Goal: Task Accomplishment & Management: Use online tool/utility

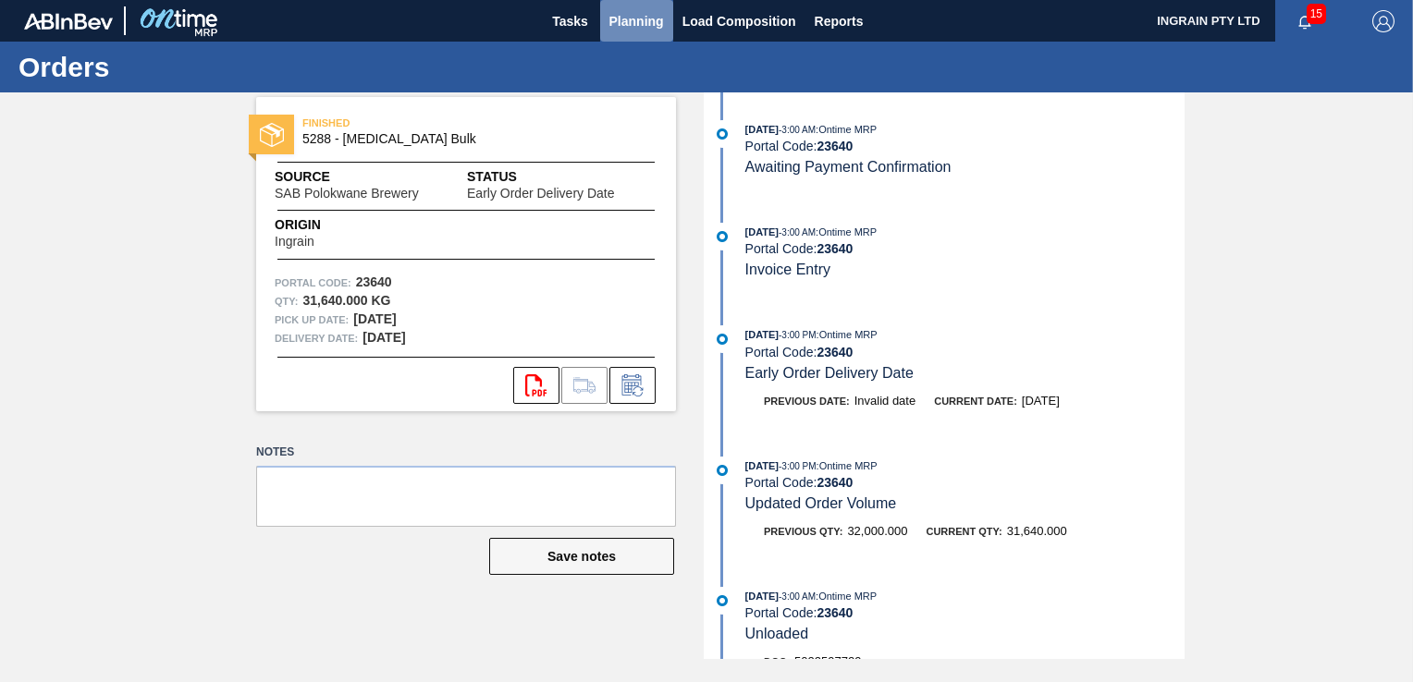
click at [623, 11] on span "Planning" at bounding box center [636, 21] width 55 height 22
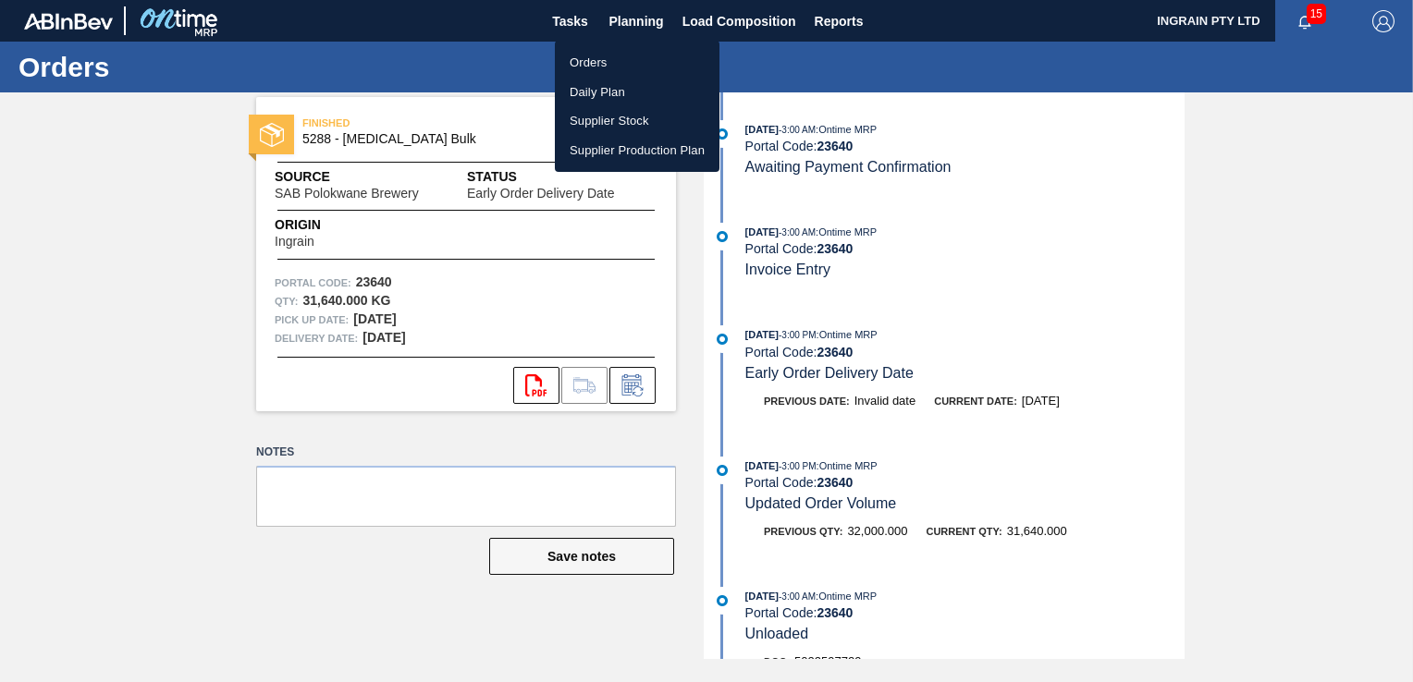
click at [607, 55] on li "Orders" at bounding box center [637, 63] width 165 height 30
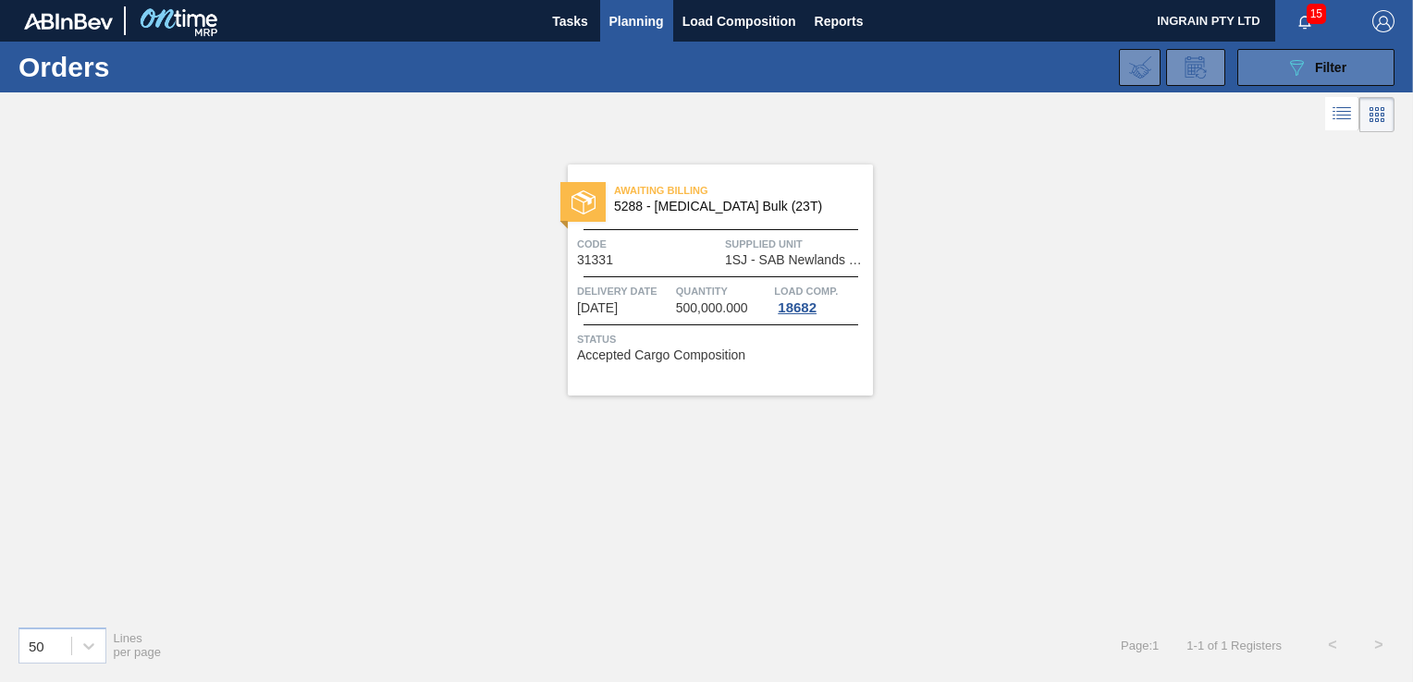
click at [1250, 64] on button "089F7B8B-B2A5-4AFE-B5C0-19BA573D28AC Filter" at bounding box center [1315, 67] width 157 height 37
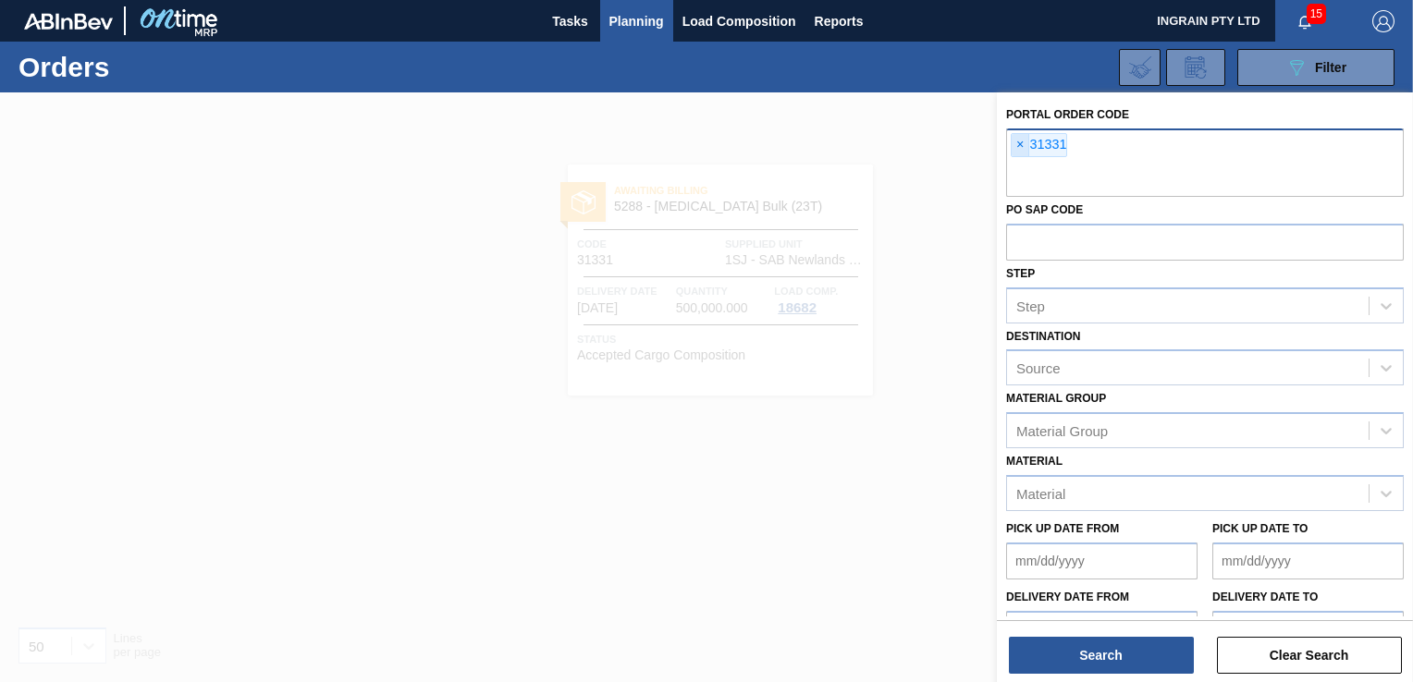
click at [1016, 137] on span "×" at bounding box center [1021, 145] width 18 height 22
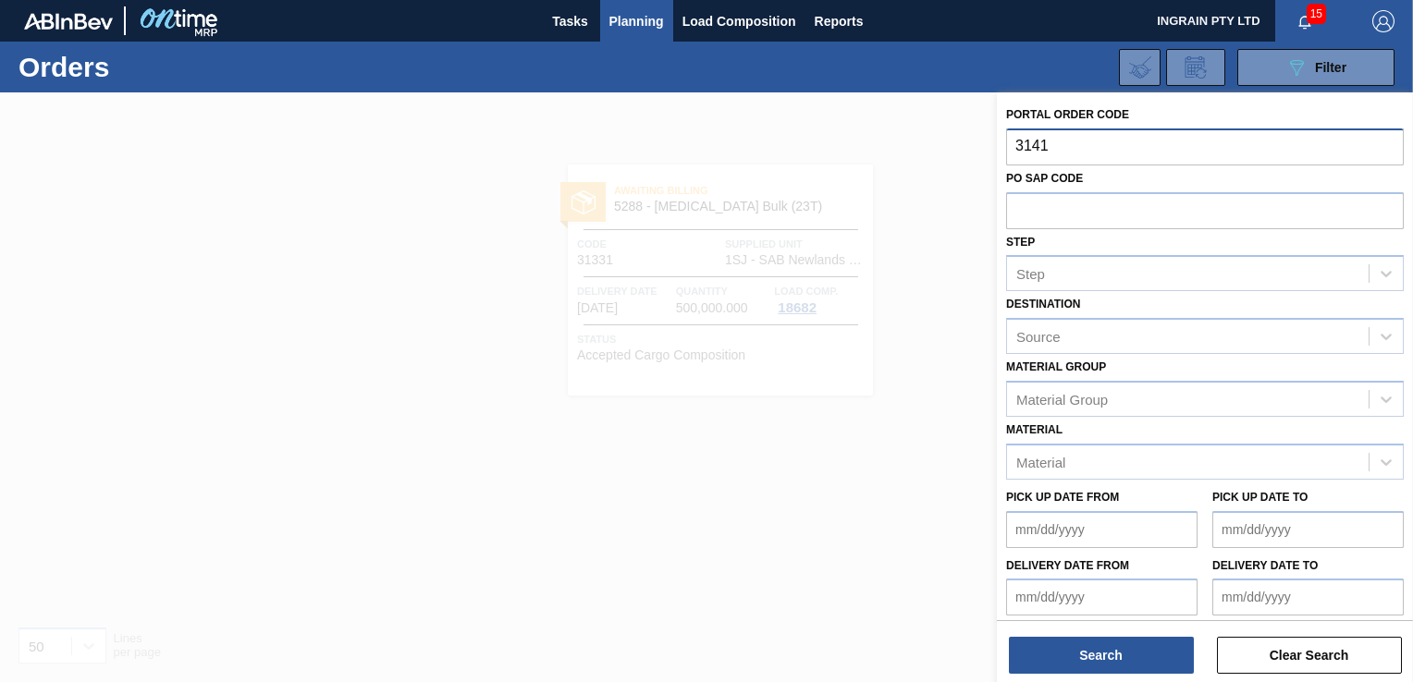
type input "31415"
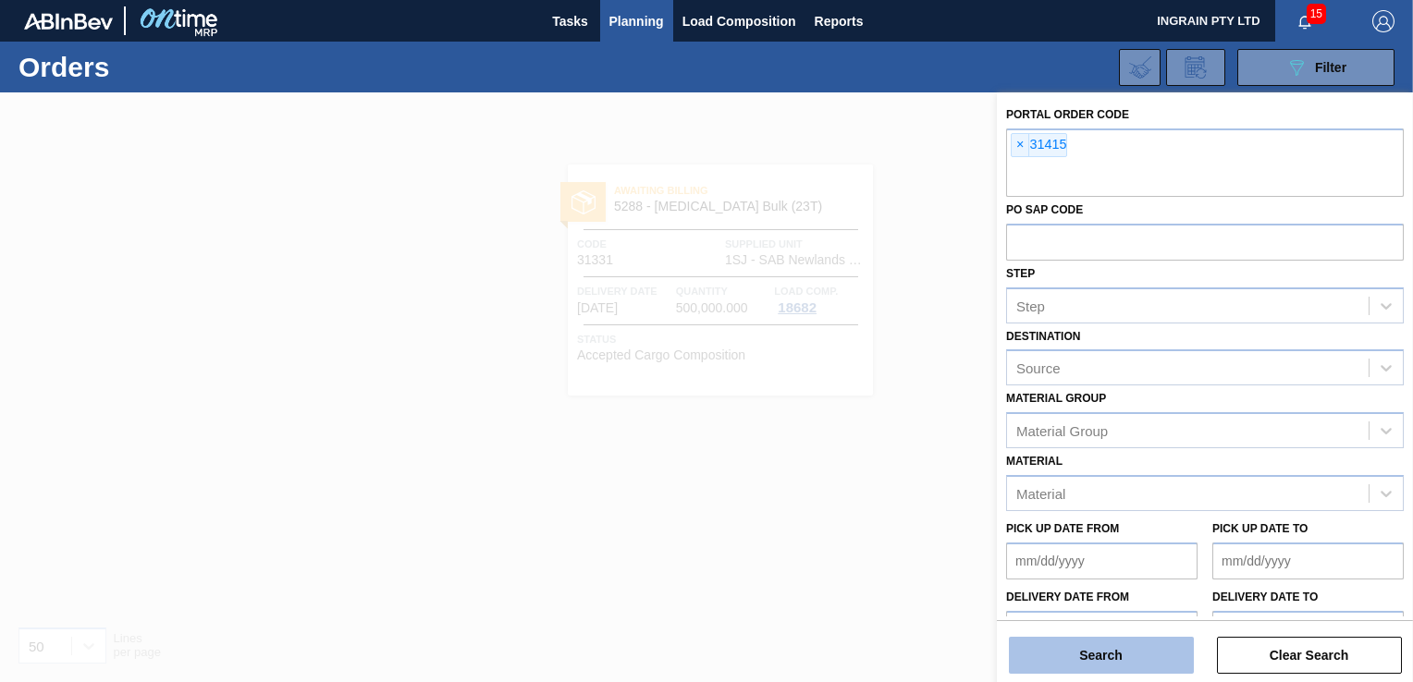
click at [1137, 660] on button "Search" at bounding box center [1101, 655] width 185 height 37
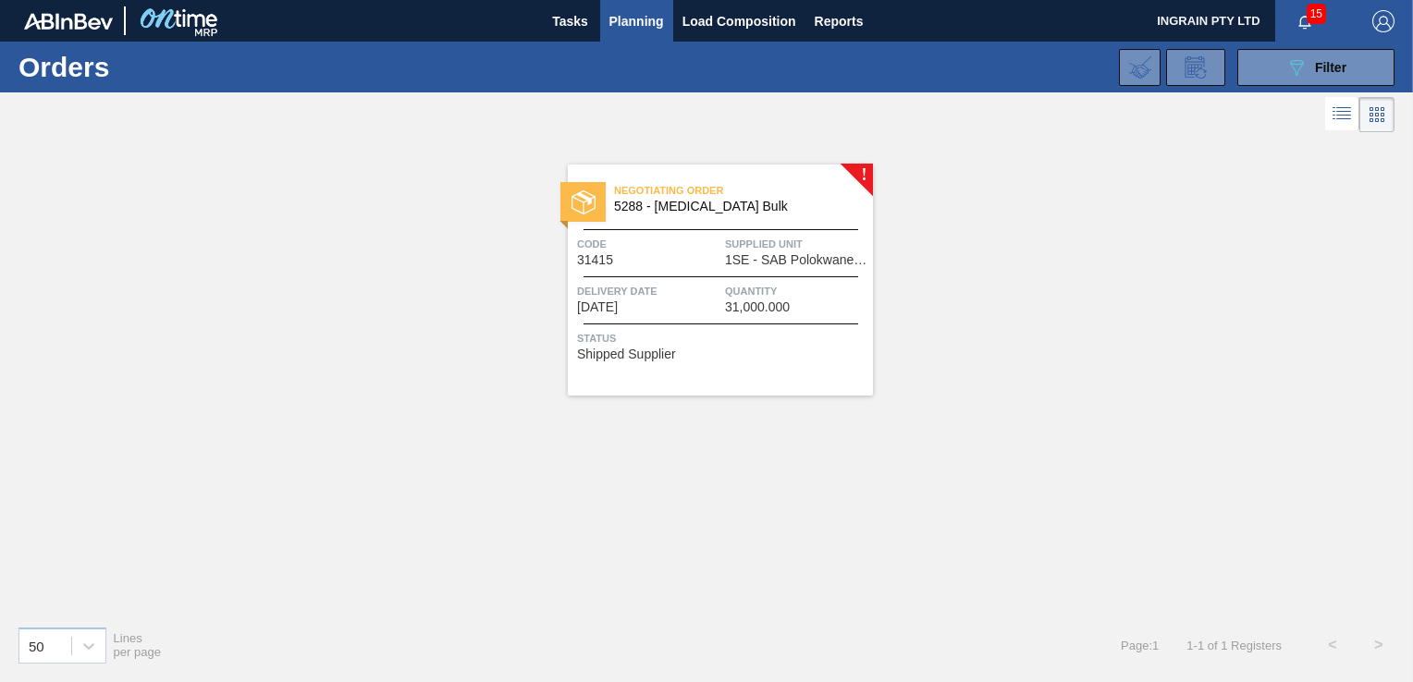
click at [825, 291] on span "Quantity" at bounding box center [796, 291] width 143 height 18
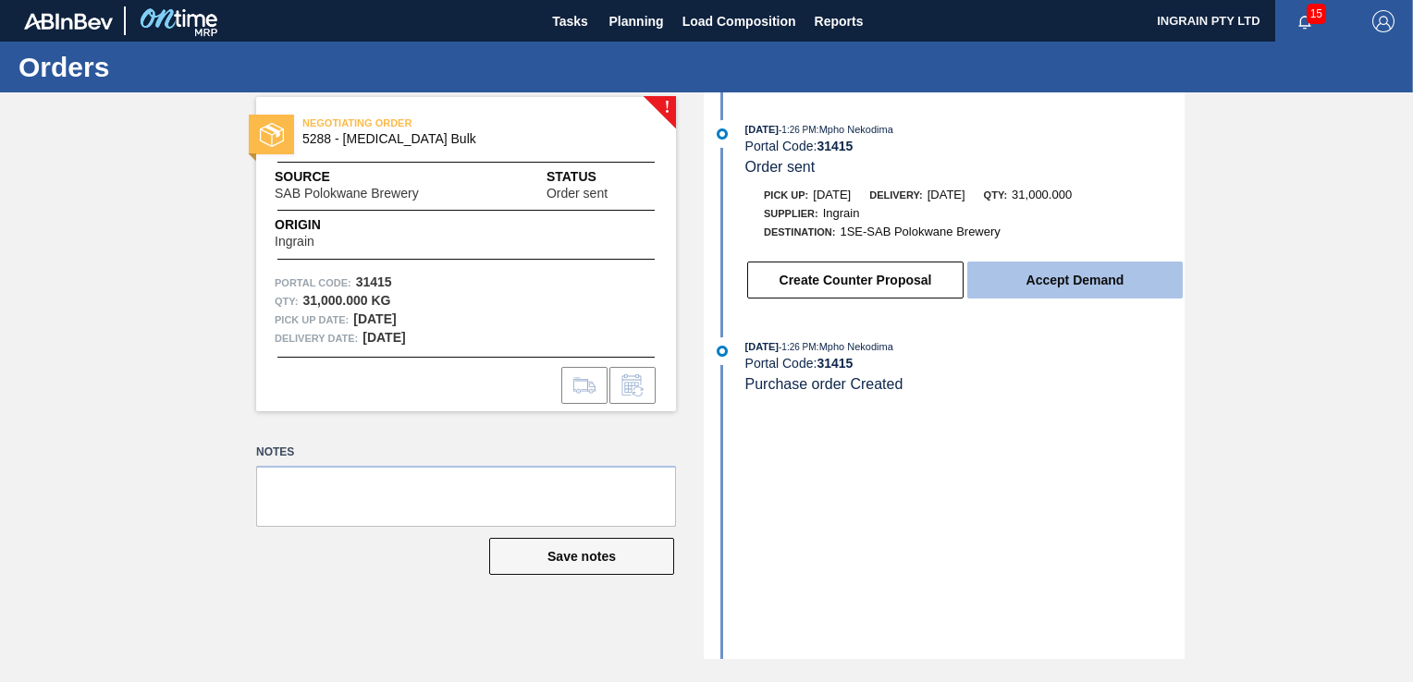
click at [1081, 287] on button "Accept Demand" at bounding box center [1074, 280] width 215 height 37
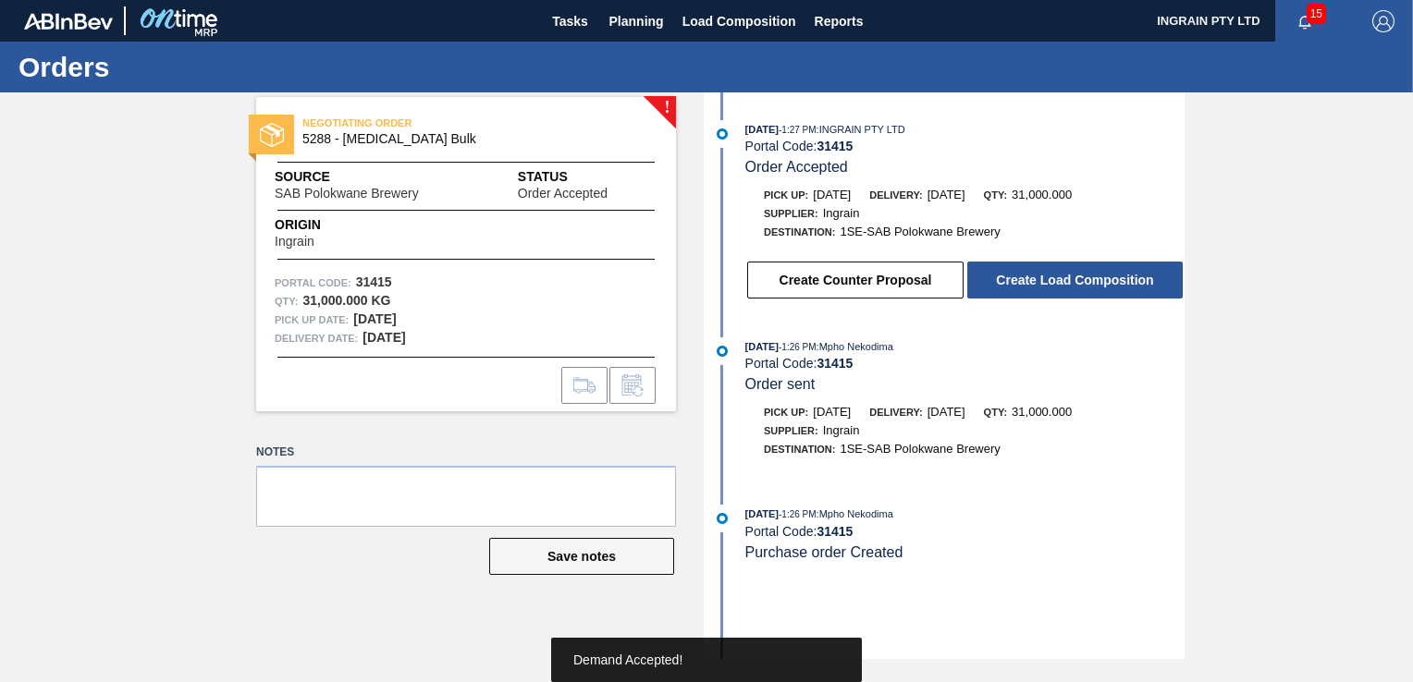
click at [1081, 287] on button "Create Load Composition" at bounding box center [1074, 280] width 215 height 37
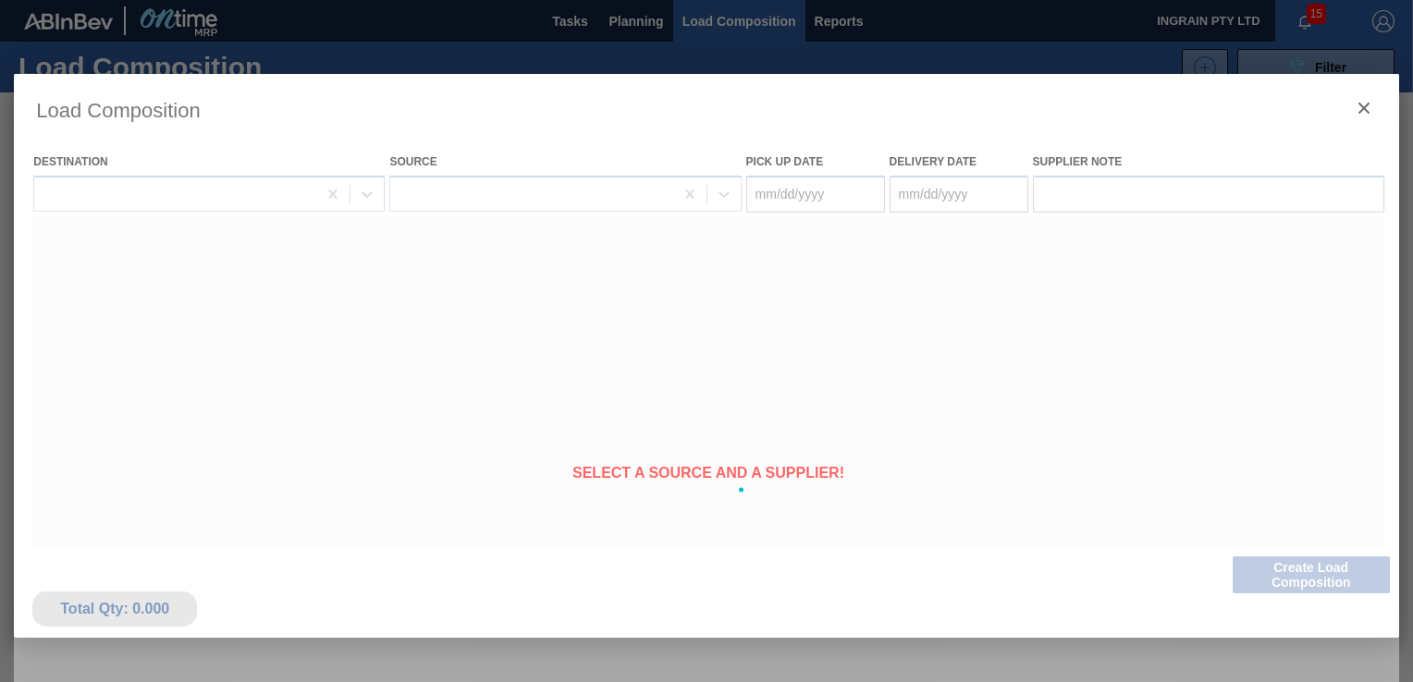
type Date "[DATE]"
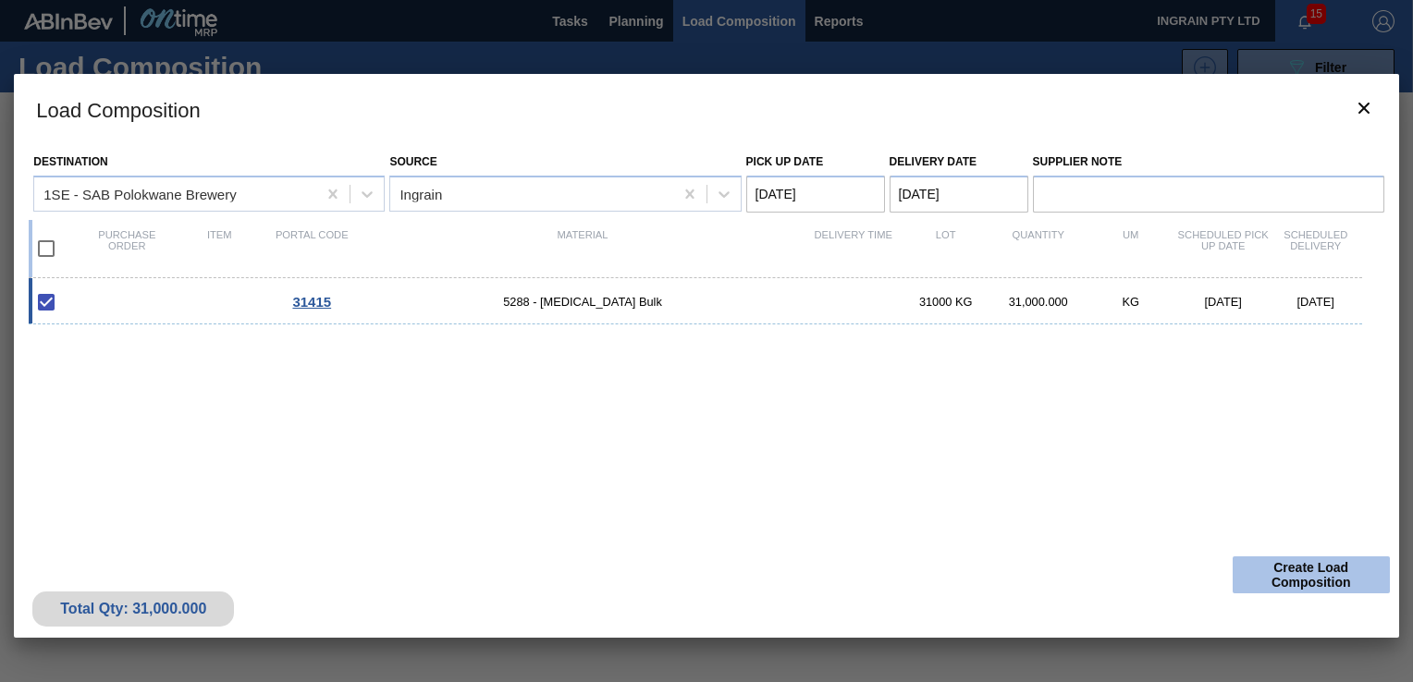
click at [1299, 578] on button "Create Load Composition" at bounding box center [1311, 575] width 157 height 37
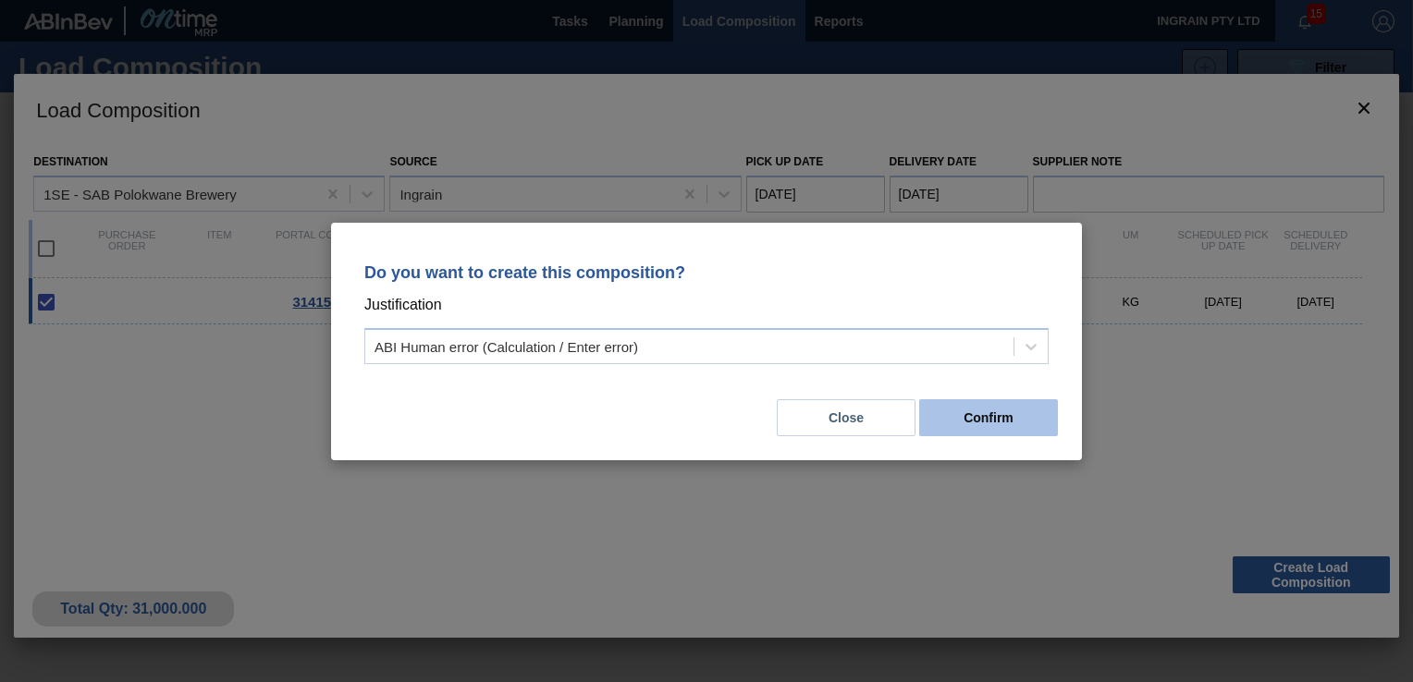
click at [1021, 418] on button "Confirm" at bounding box center [988, 418] width 139 height 37
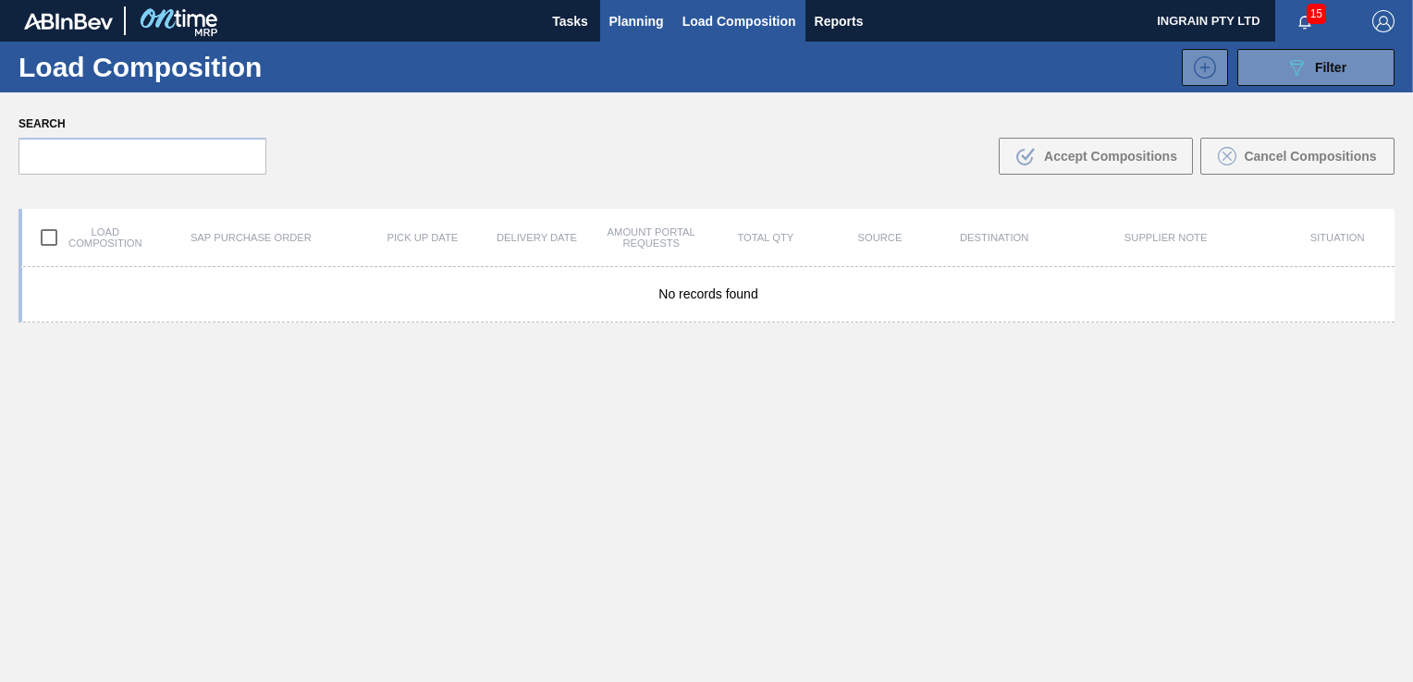
click at [626, 16] on span "Planning" at bounding box center [636, 21] width 55 height 22
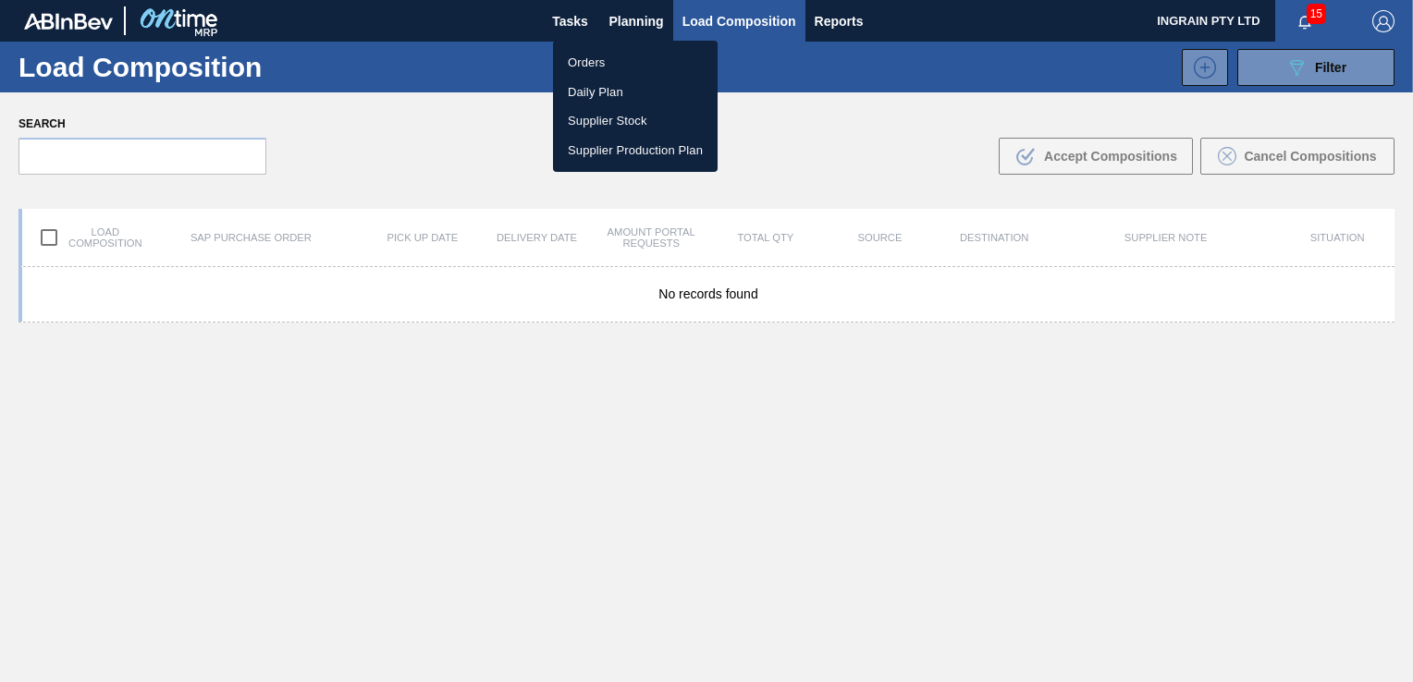
drag, startPoint x: 588, startPoint y: 55, endPoint x: 821, endPoint y: 81, distance: 234.5
click at [588, 55] on li "Orders" at bounding box center [635, 63] width 165 height 30
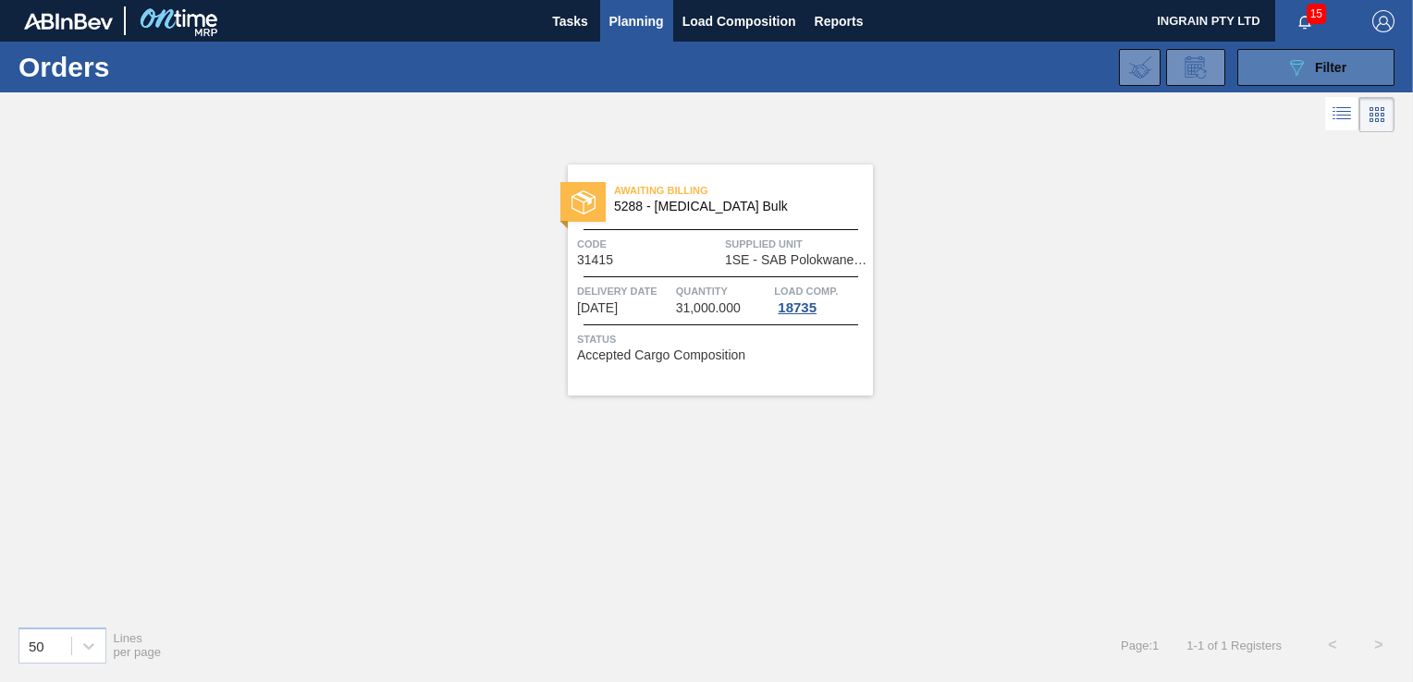
click at [1247, 68] on button "089F7B8B-B2A5-4AFE-B5C0-19BA573D28AC Filter" at bounding box center [1315, 67] width 157 height 37
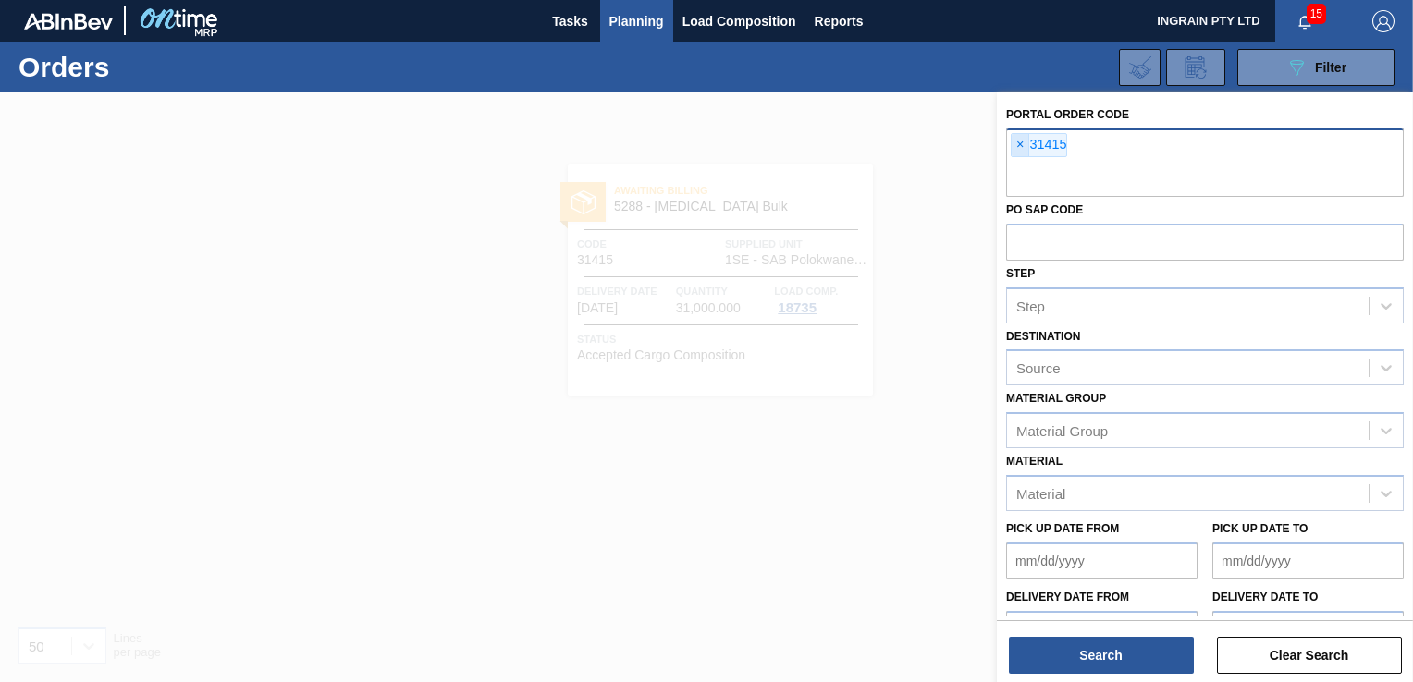
click at [1024, 143] on span "×" at bounding box center [1021, 145] width 18 height 22
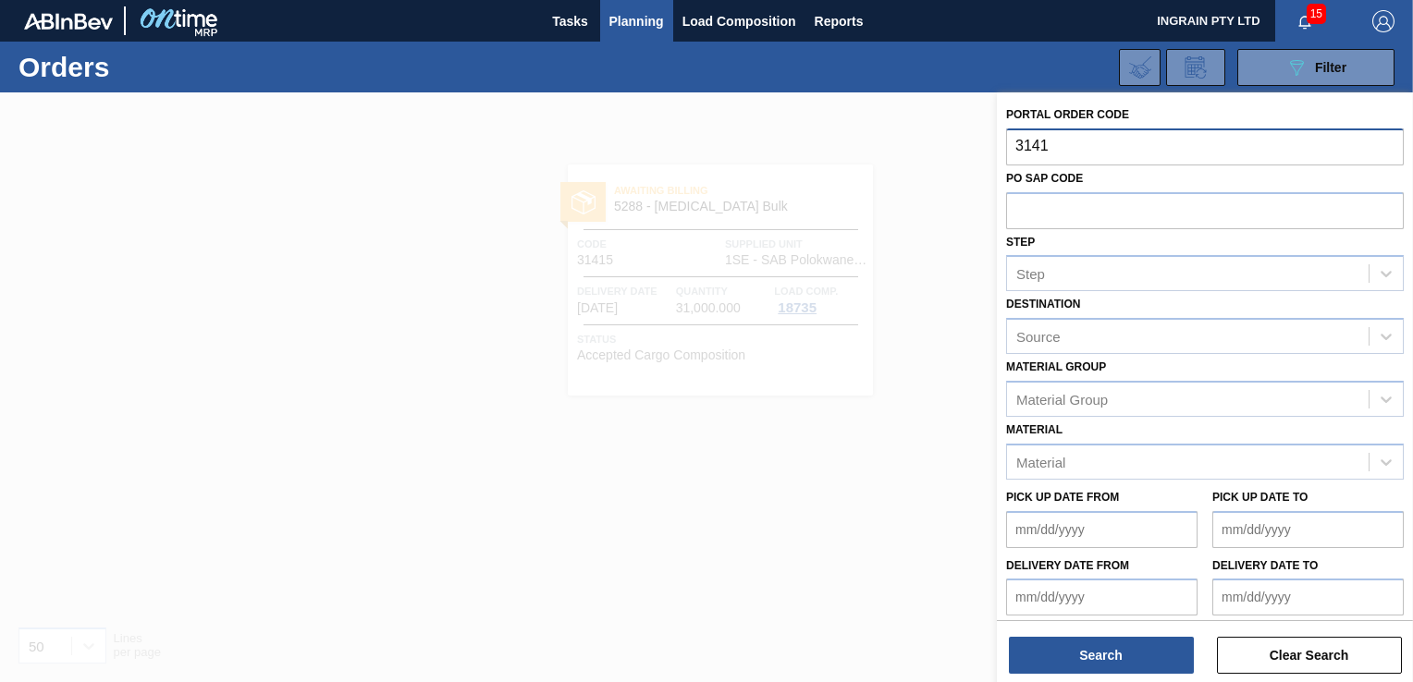
type input "31416"
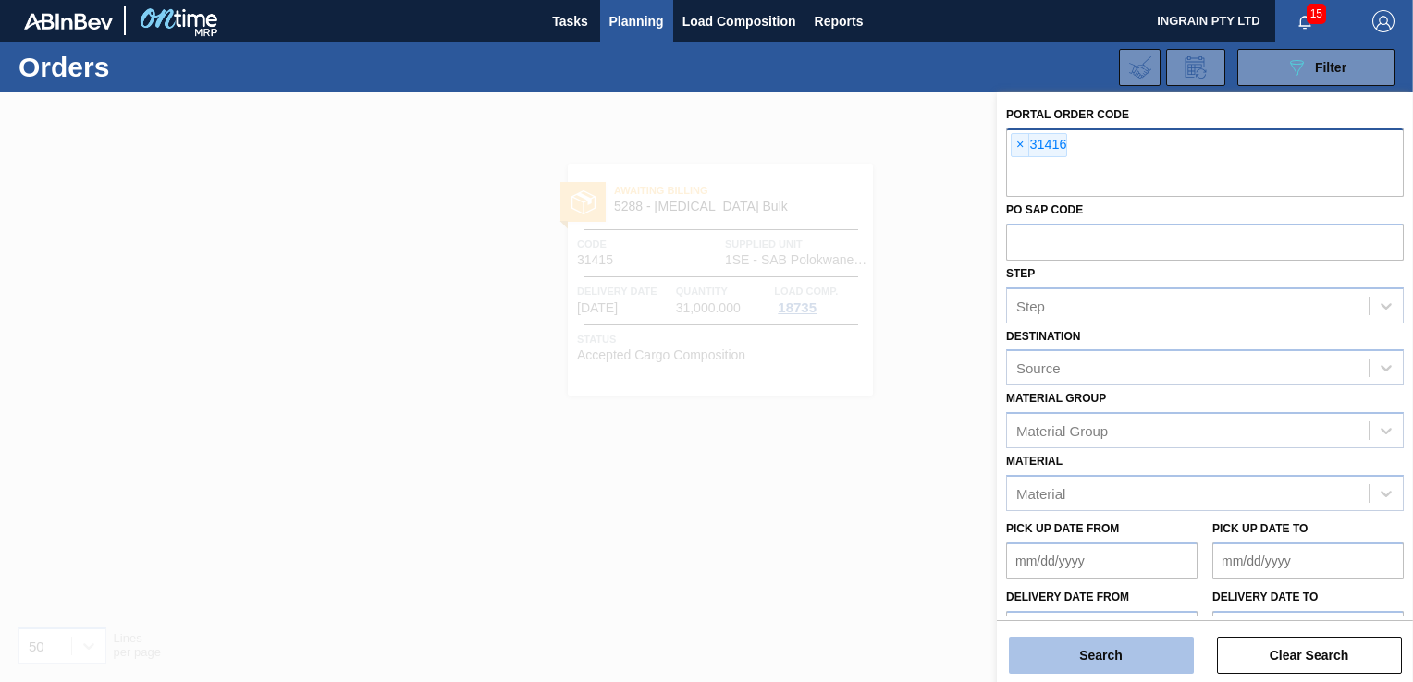
click at [1098, 650] on button "Search" at bounding box center [1101, 655] width 185 height 37
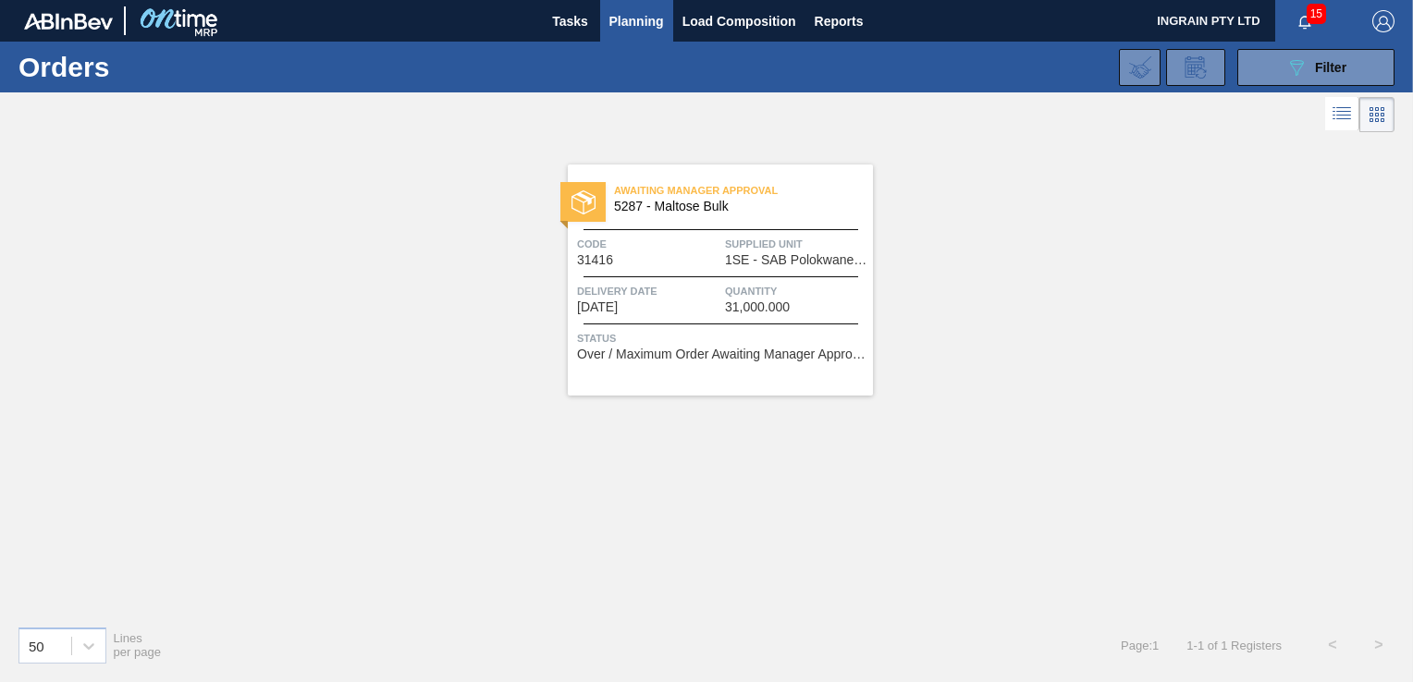
click at [777, 270] on div "Awaiting Manager Approval 5287 - Maltose Bulk Code 31416 Supplied Unit 1SE - SA…" at bounding box center [720, 280] width 305 height 231
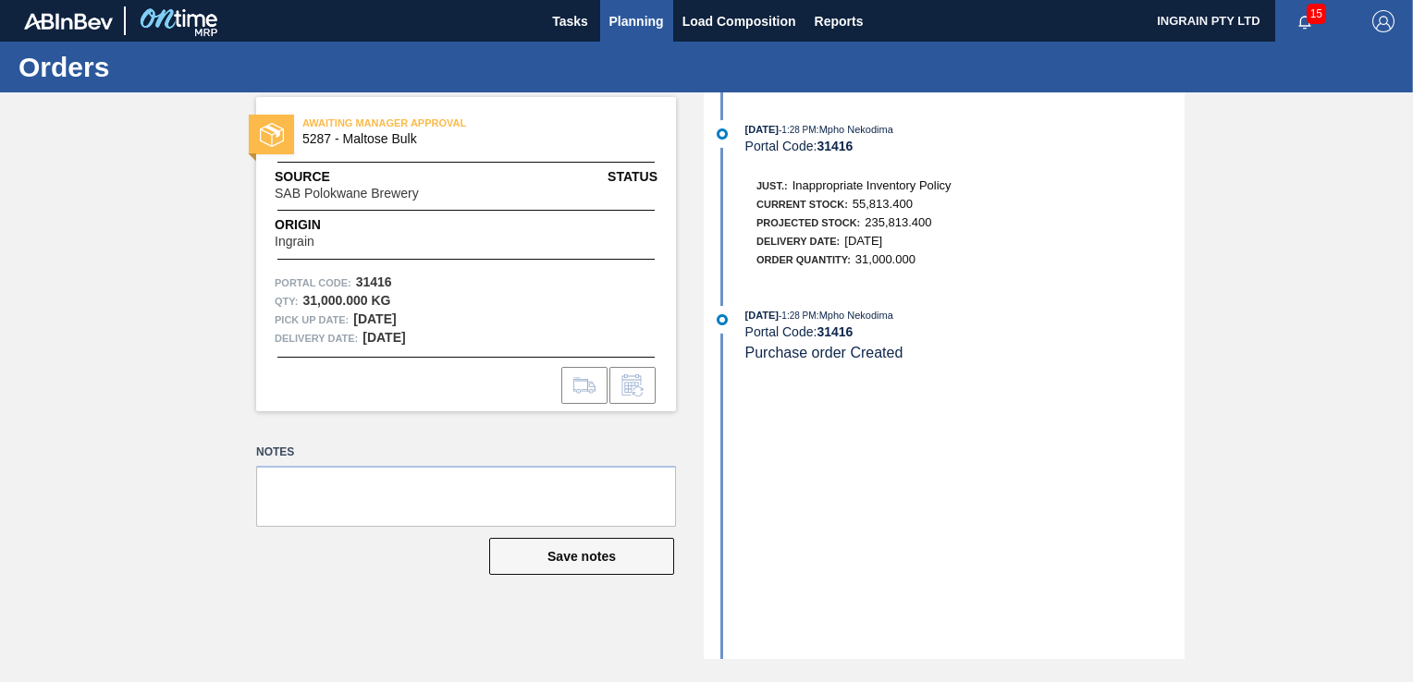
click at [633, 26] on span "Planning" at bounding box center [636, 21] width 55 height 22
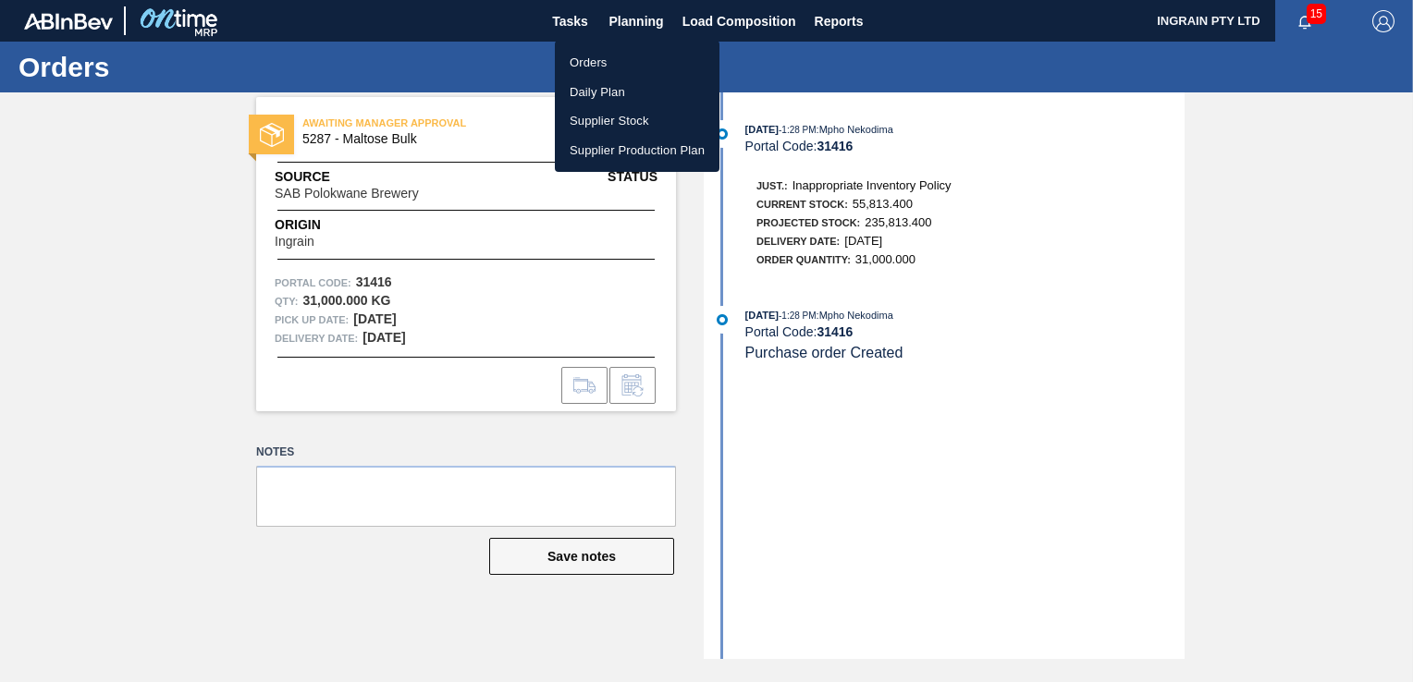
drag, startPoint x: 584, startPoint y: 63, endPoint x: 673, endPoint y: 99, distance: 95.8
click at [584, 63] on li "Orders" at bounding box center [637, 63] width 165 height 30
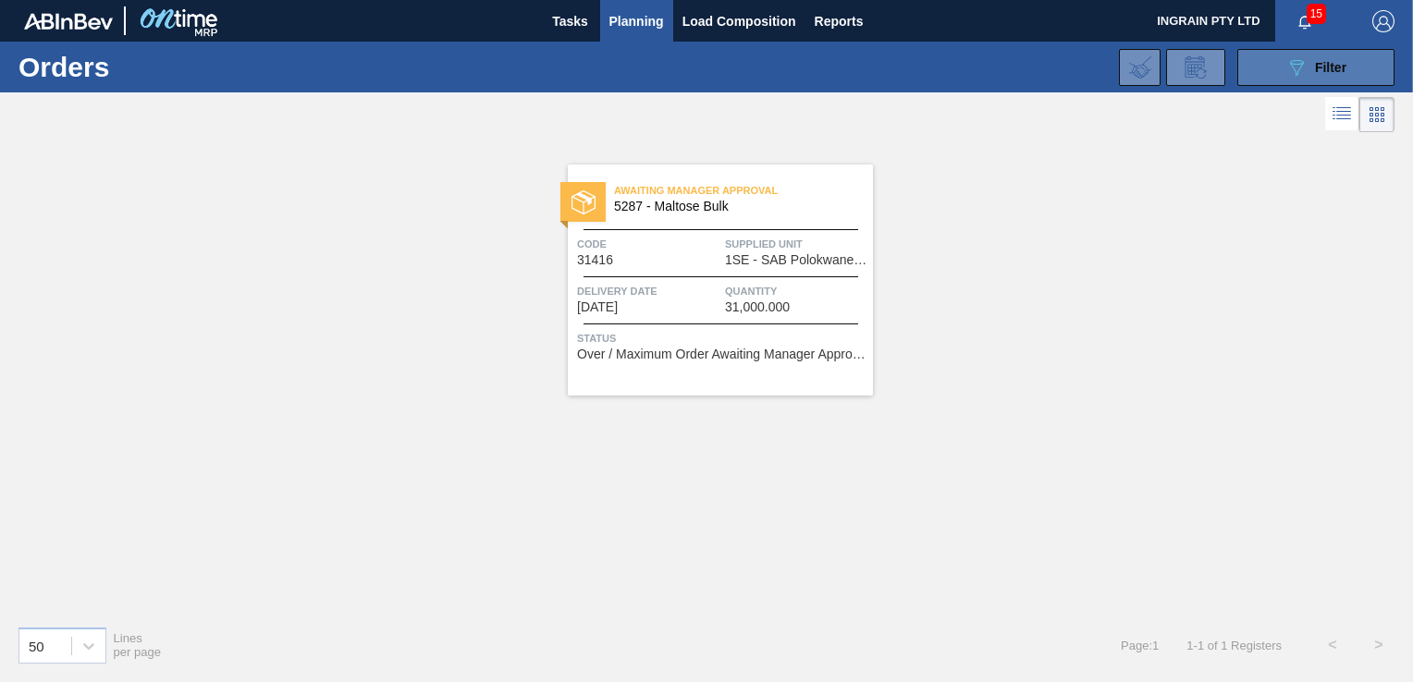
click at [1327, 72] on span "Filter" at bounding box center [1330, 67] width 31 height 15
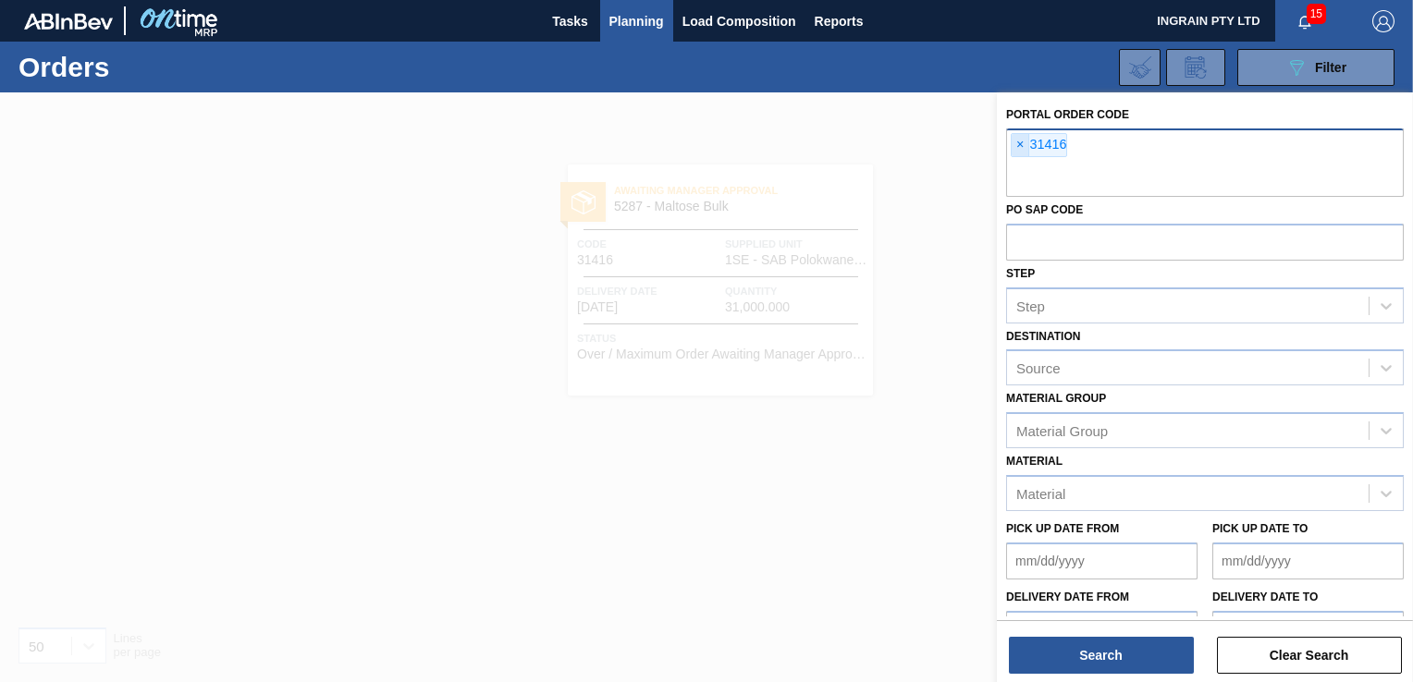
click at [1015, 139] on span "×" at bounding box center [1021, 145] width 18 height 22
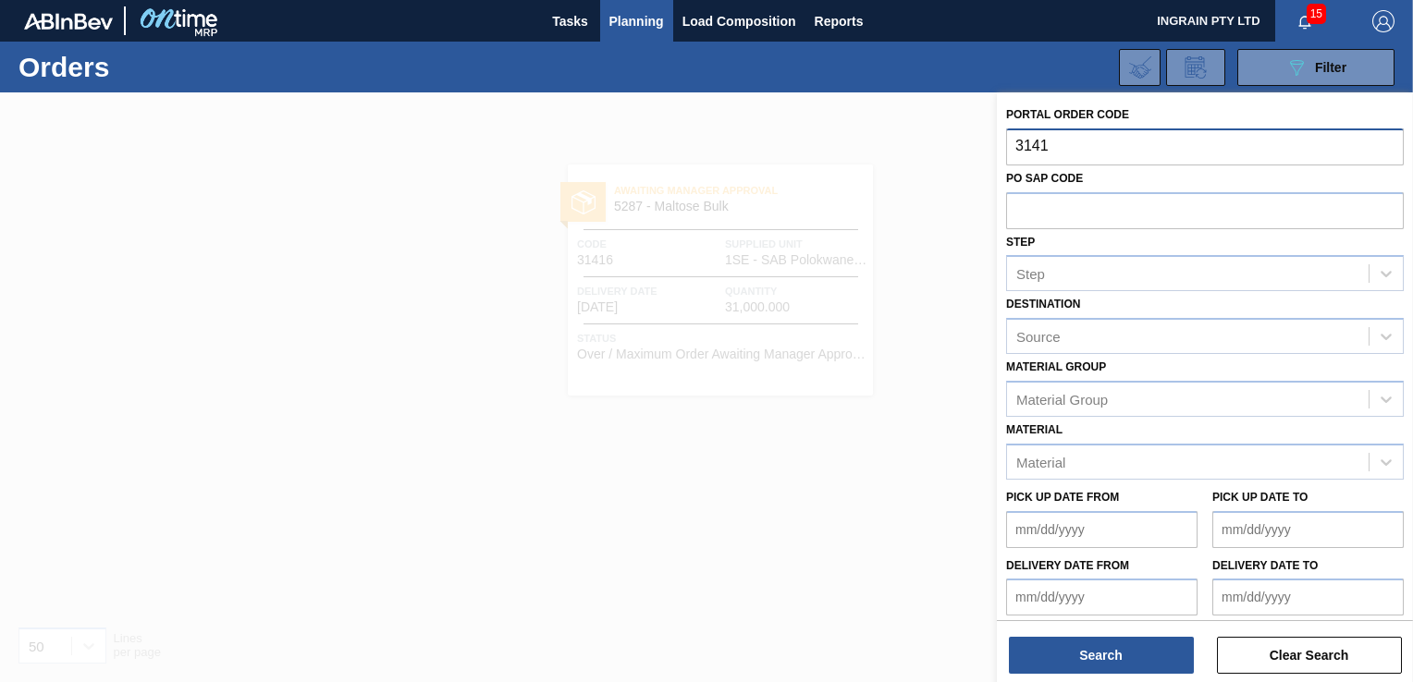
type input "31417"
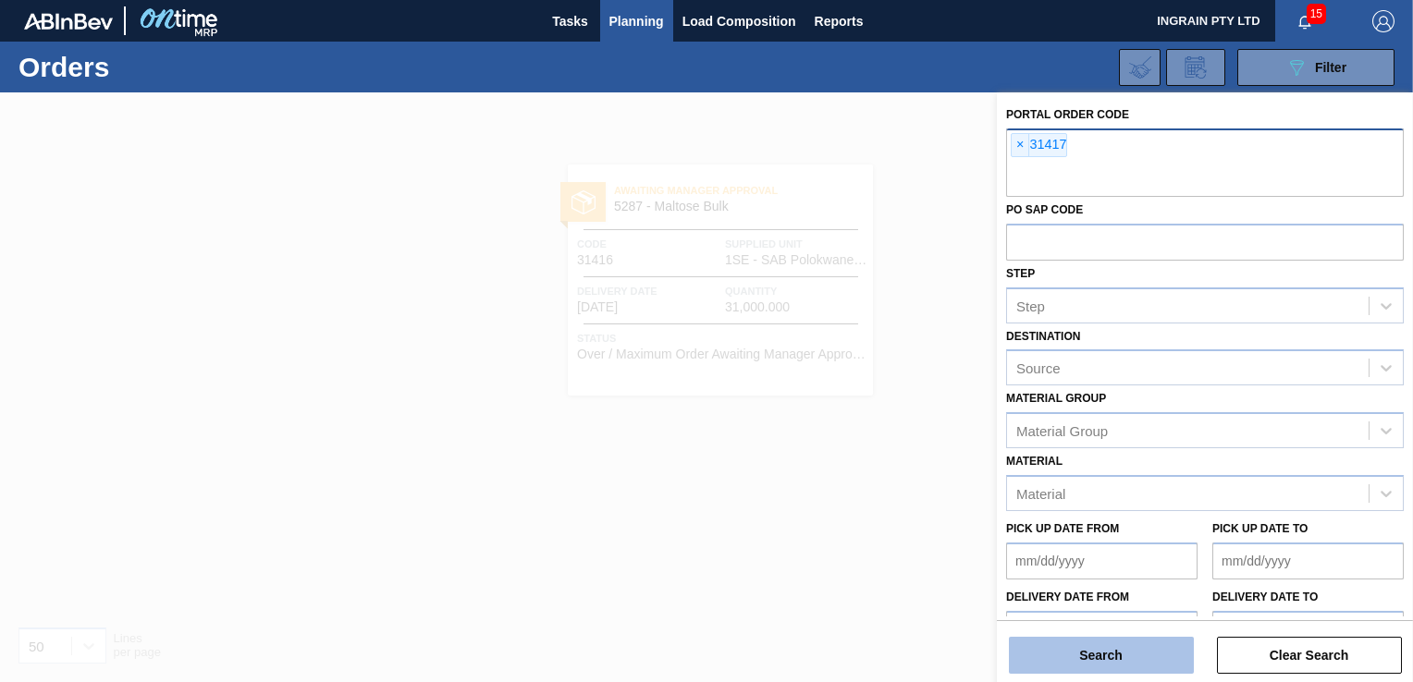
click at [1101, 652] on button "Search" at bounding box center [1101, 655] width 185 height 37
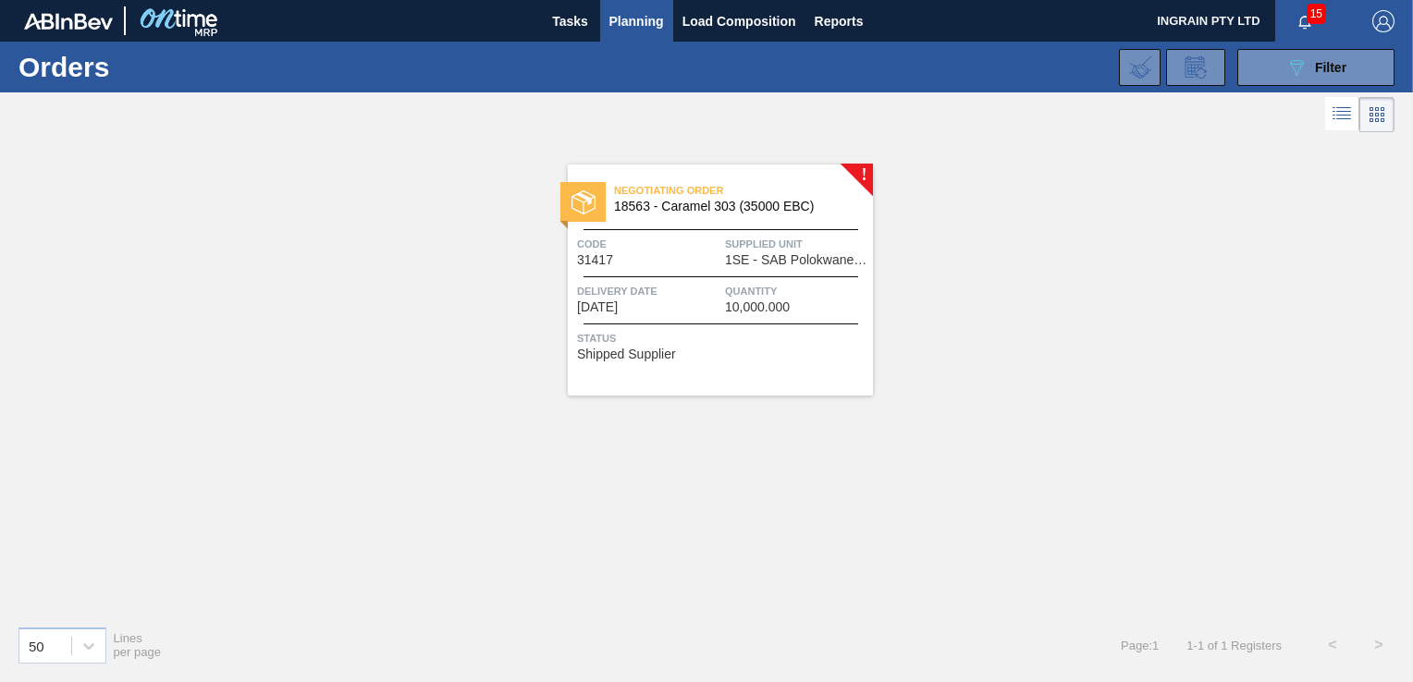
click at [756, 288] on span "Quantity" at bounding box center [796, 291] width 143 height 18
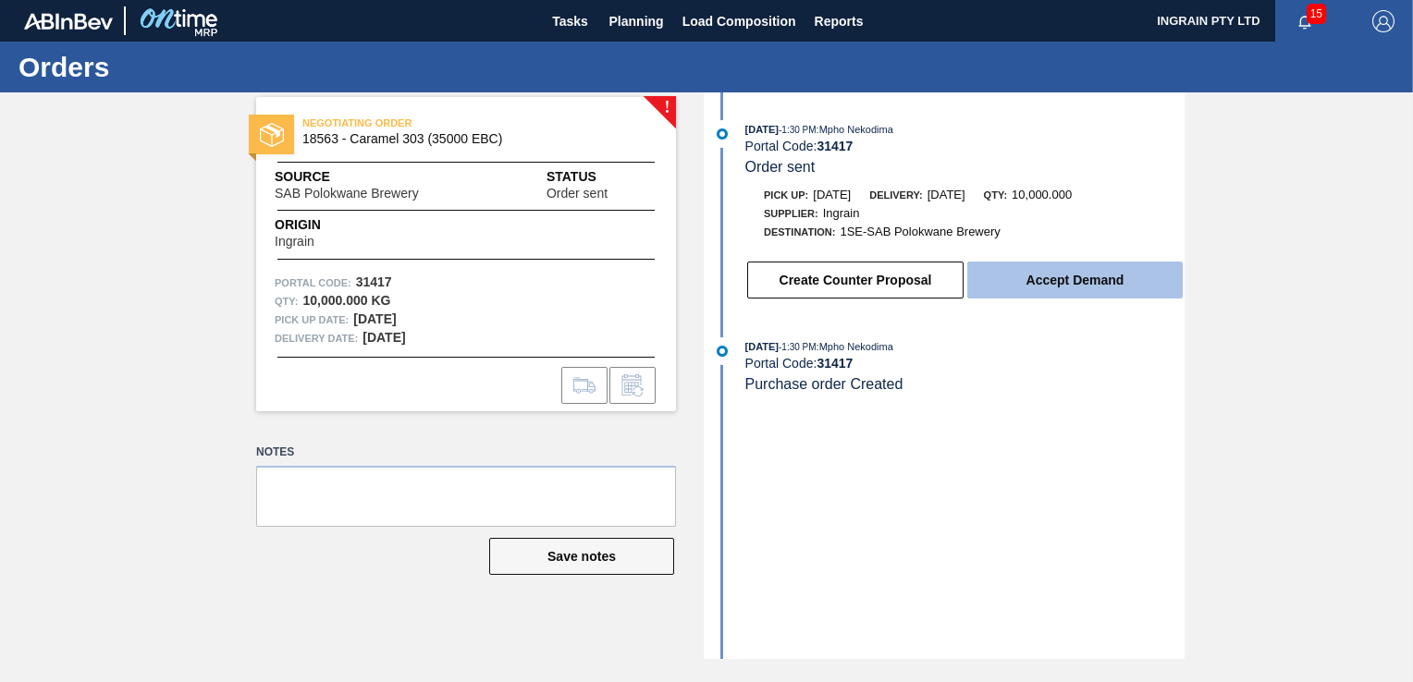
click at [1006, 268] on button "Accept Demand" at bounding box center [1074, 280] width 215 height 37
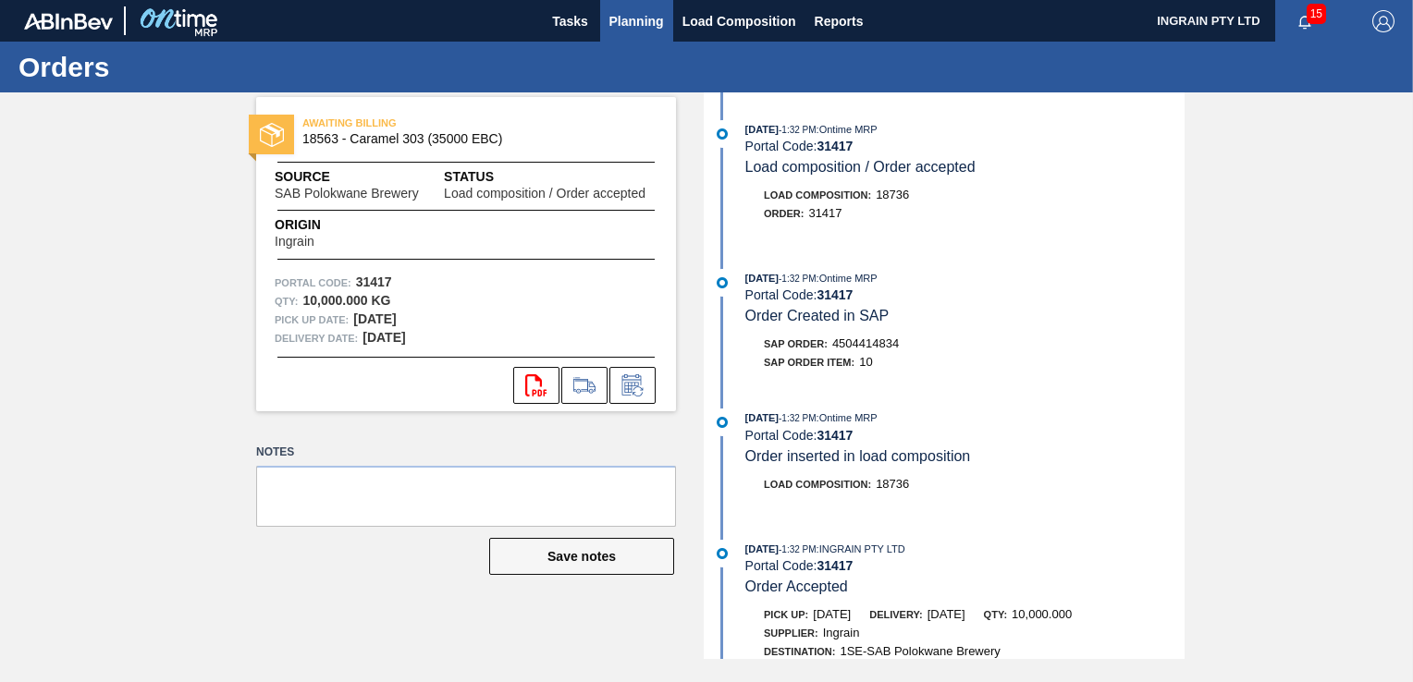
click at [621, 15] on span "Planning" at bounding box center [636, 21] width 55 height 22
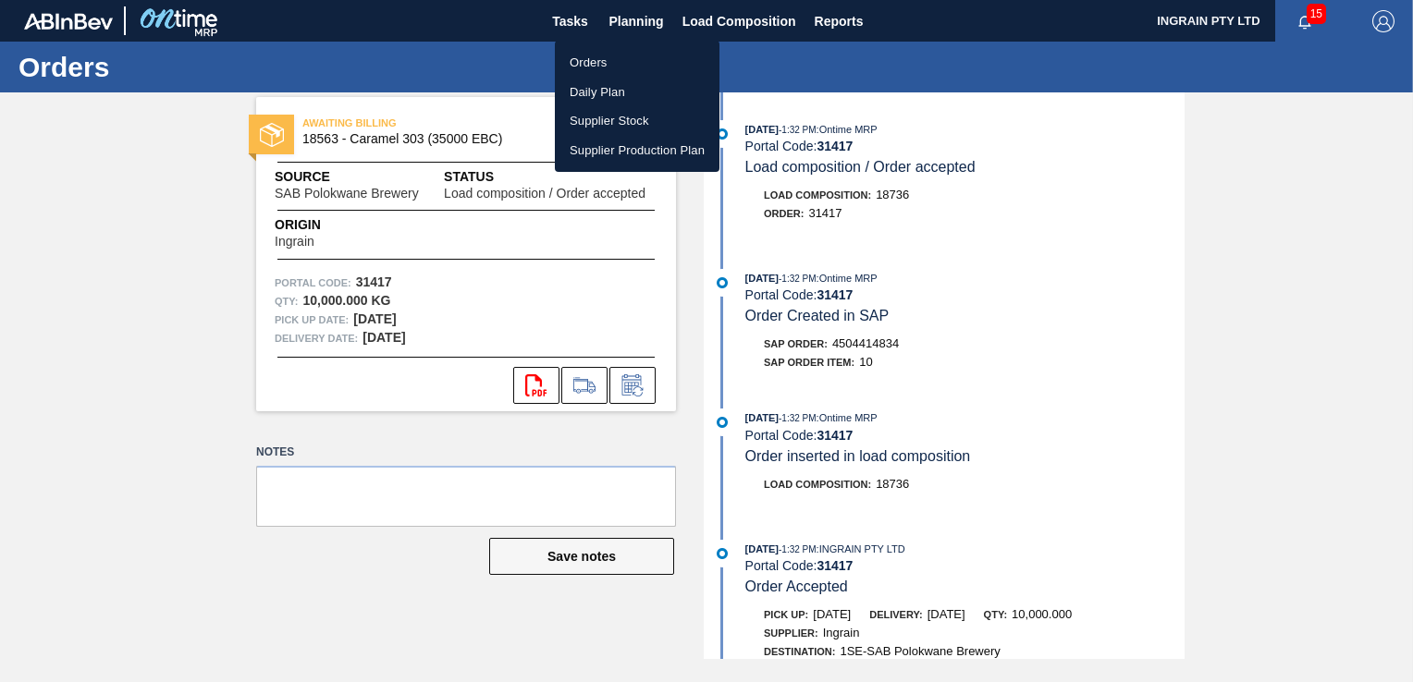
click at [582, 56] on li "Orders" at bounding box center [637, 63] width 165 height 30
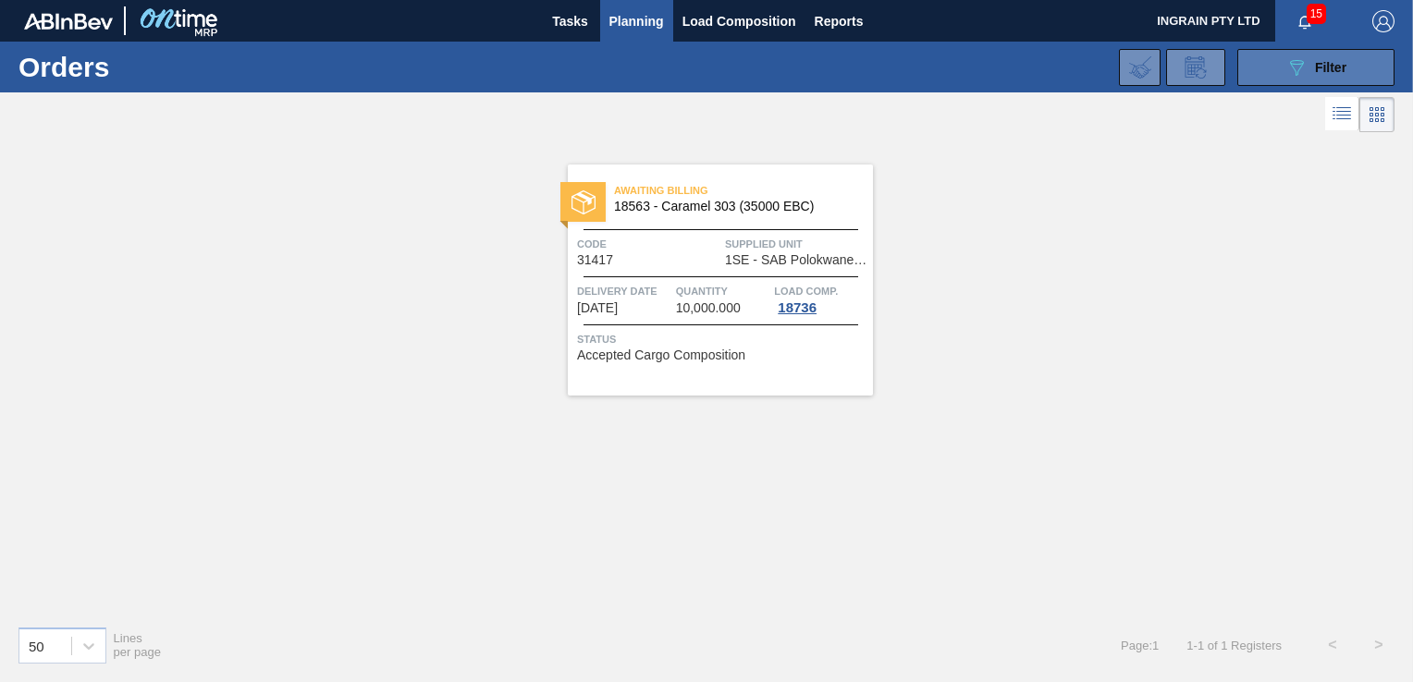
click at [1293, 55] on button "089F7B8B-B2A5-4AFE-B5C0-19BA573D28AC Filter" at bounding box center [1315, 67] width 157 height 37
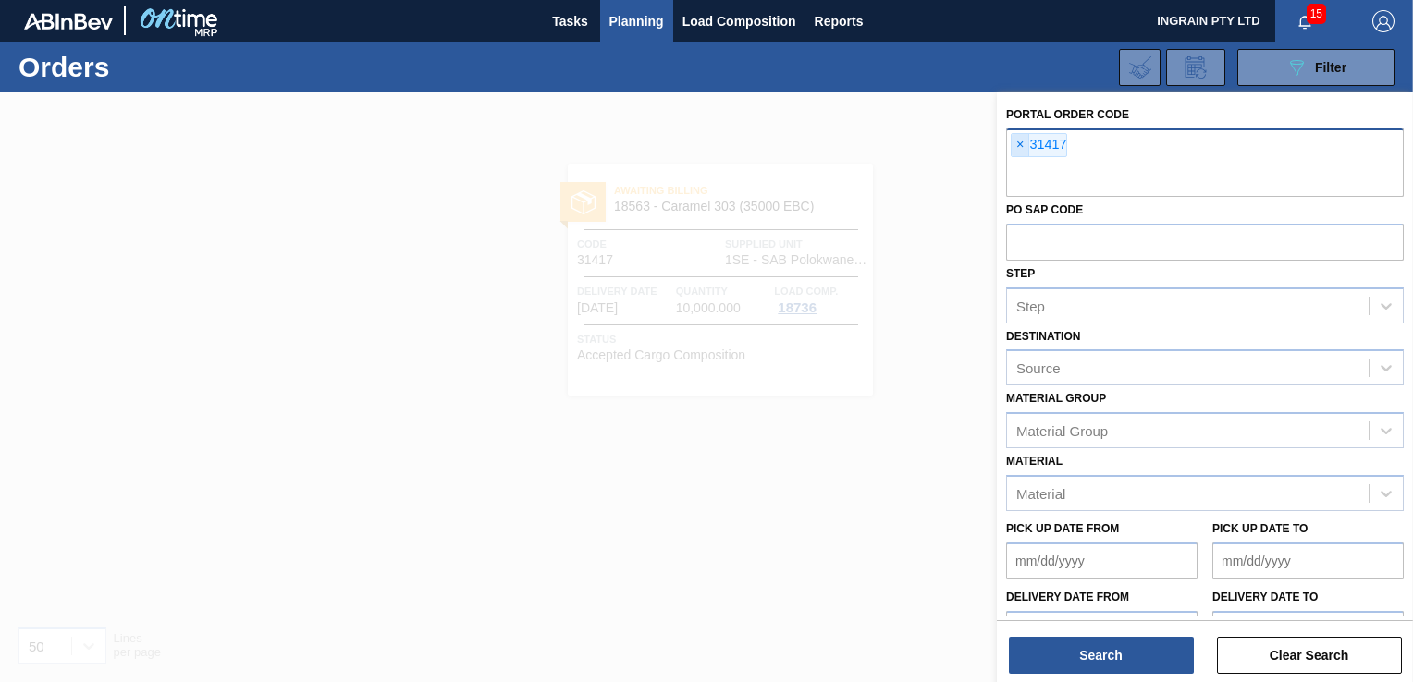
click at [1025, 141] on span "×" at bounding box center [1021, 145] width 18 height 22
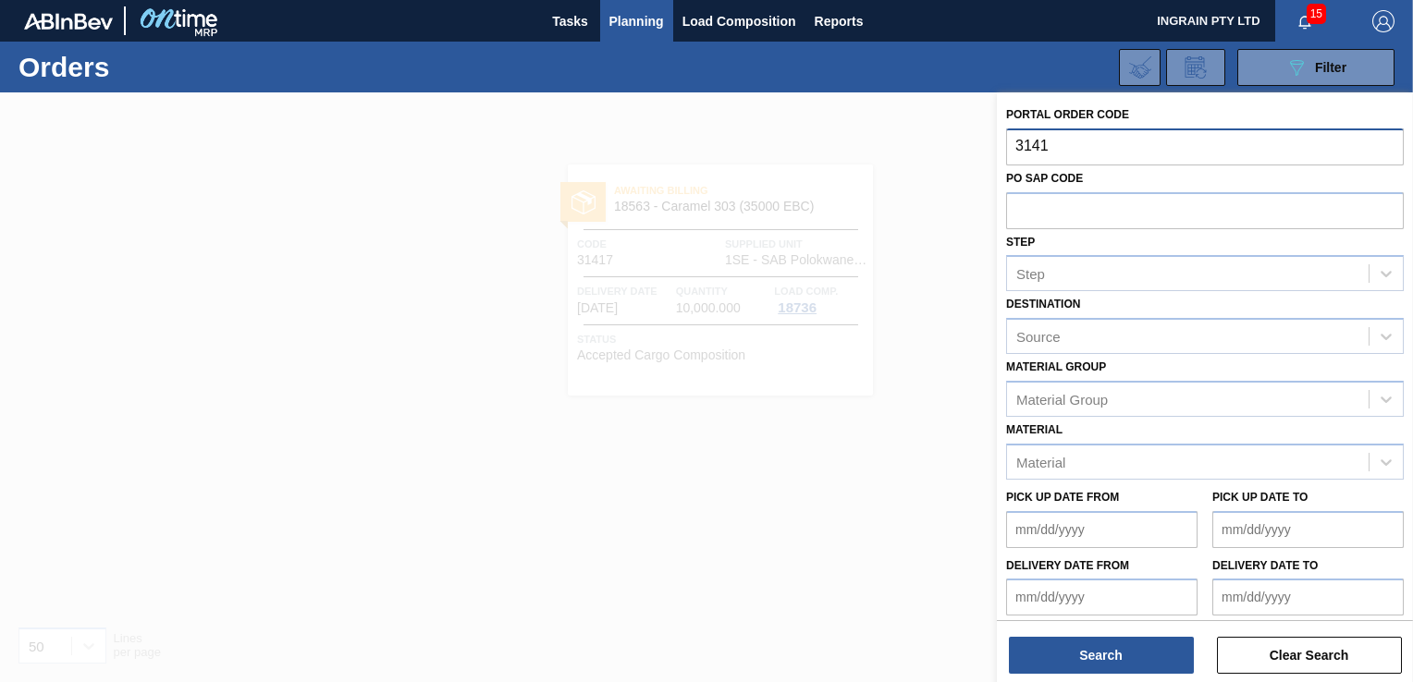
type input "31416"
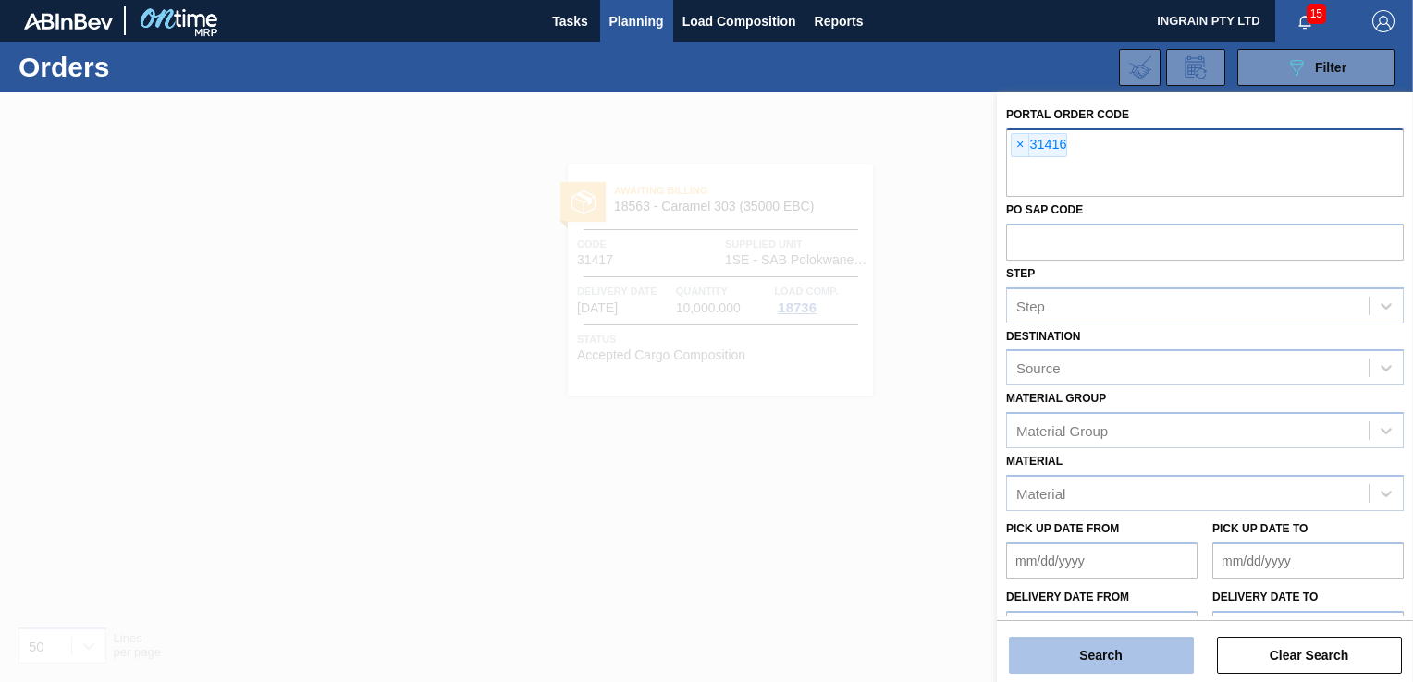
click at [1122, 660] on button "Search" at bounding box center [1101, 655] width 185 height 37
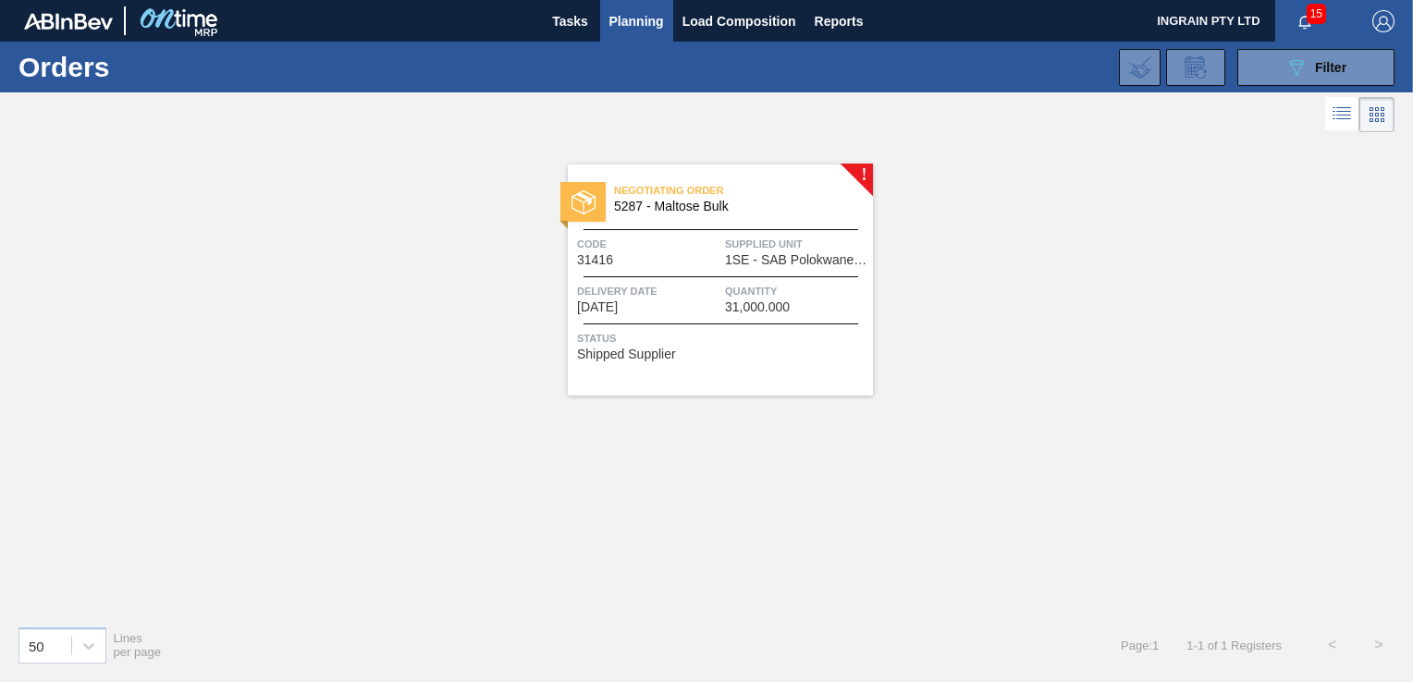
click at [814, 254] on span "1SE - SAB Polokwane Brewery" at bounding box center [796, 260] width 143 height 14
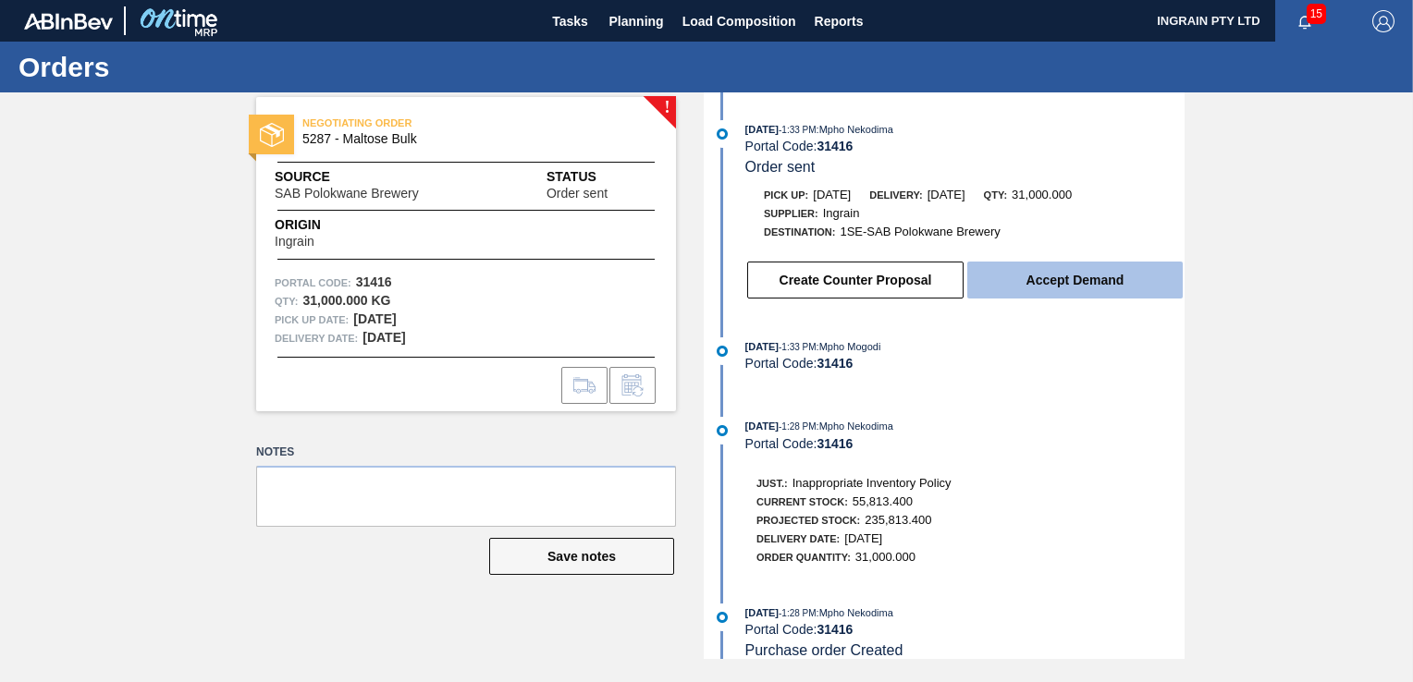
click at [1043, 276] on button "Accept Demand" at bounding box center [1074, 280] width 215 height 37
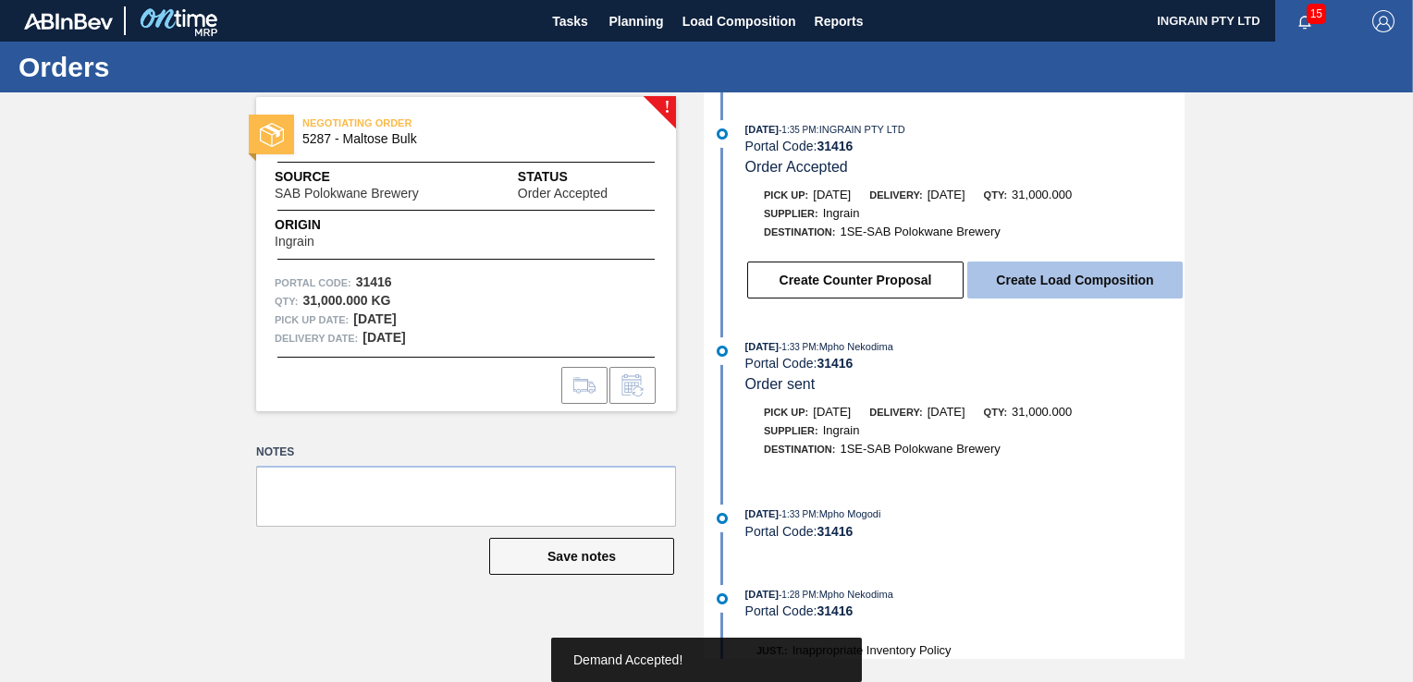
click at [1052, 281] on button "Create Load Composition" at bounding box center [1074, 280] width 215 height 37
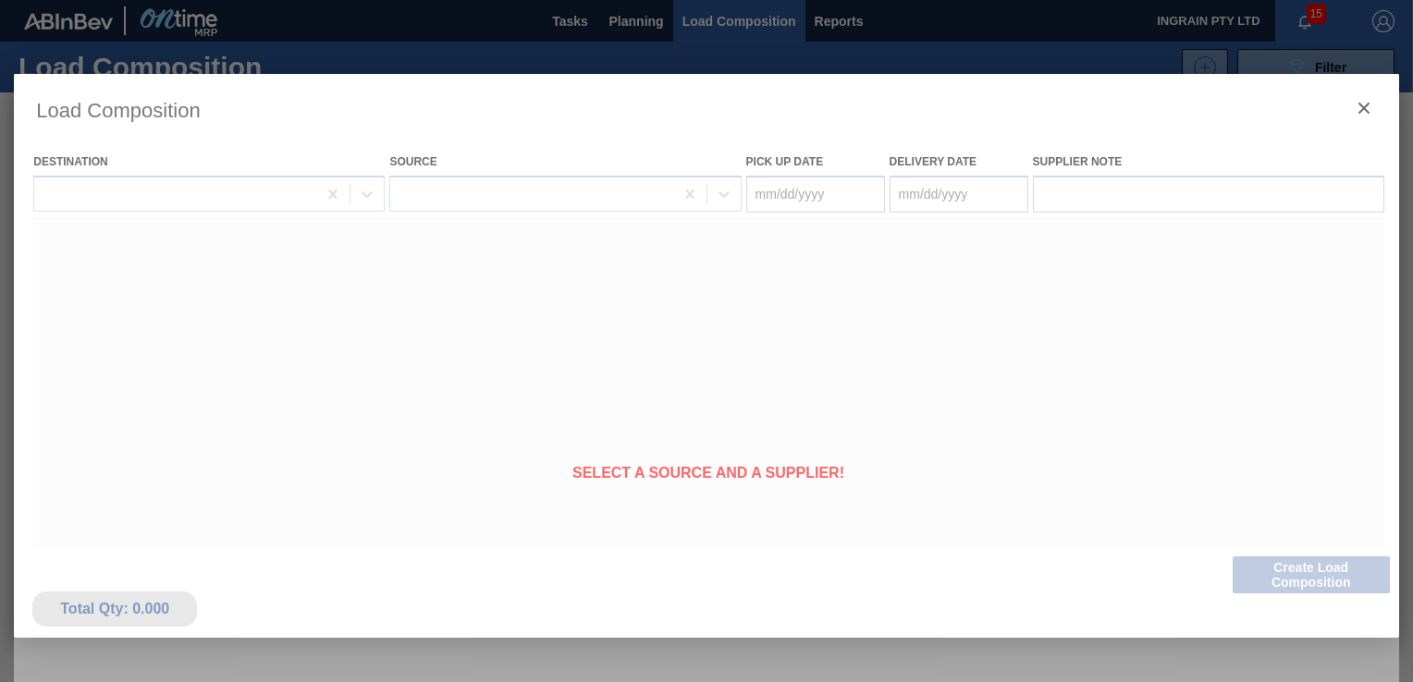
type Date "[DATE]"
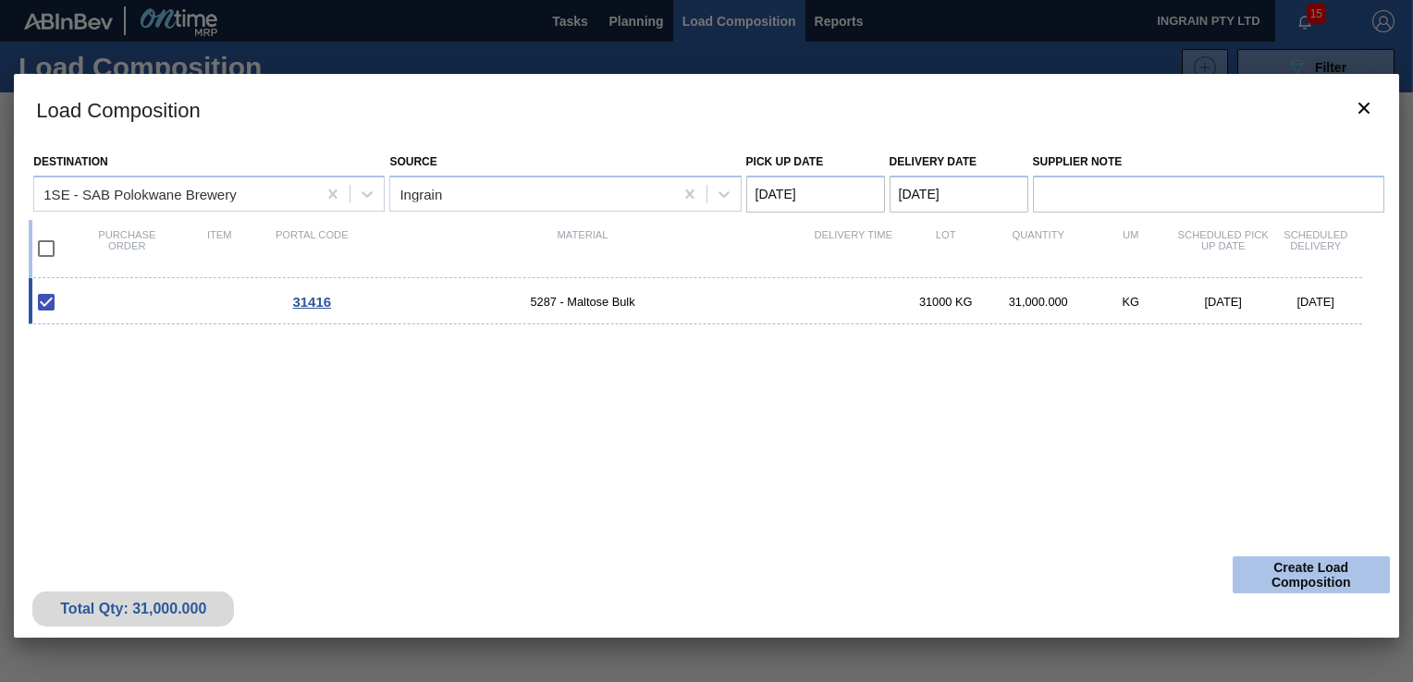
click at [1284, 584] on button "Create Load Composition" at bounding box center [1311, 575] width 157 height 37
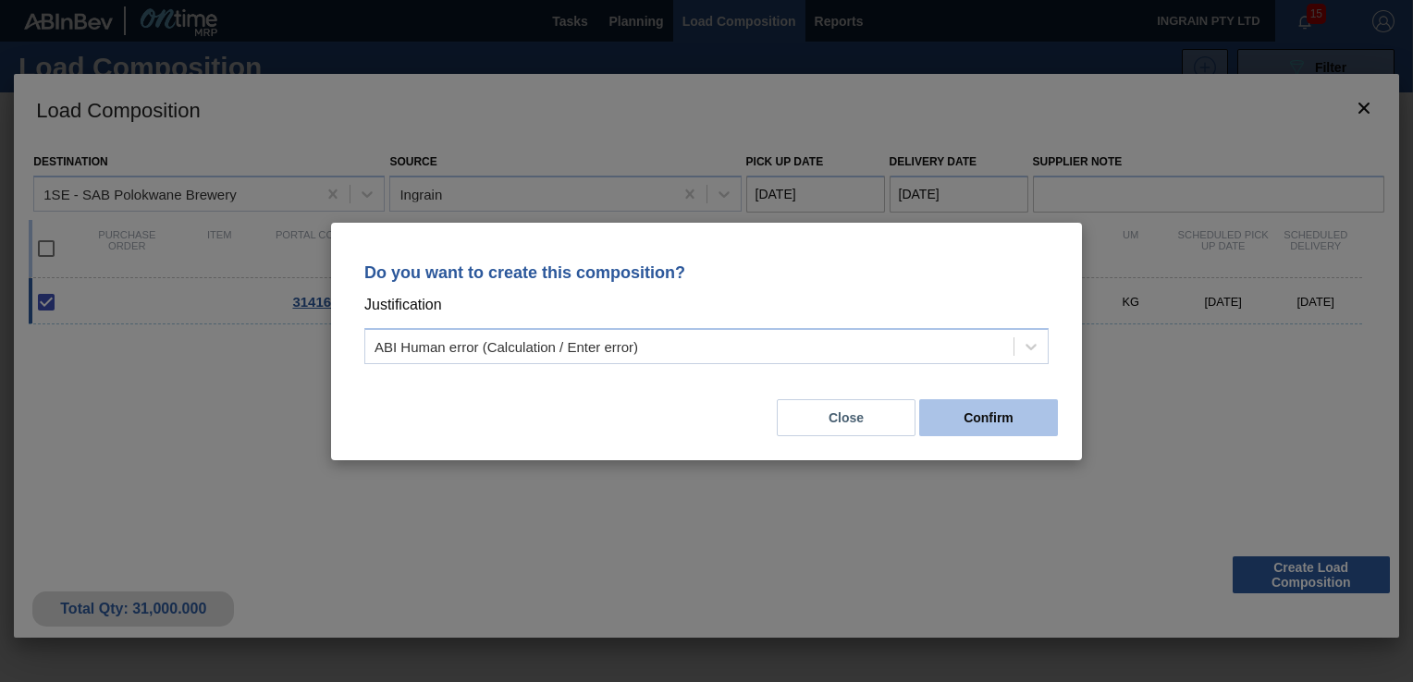
click at [1032, 415] on button "Confirm" at bounding box center [988, 418] width 139 height 37
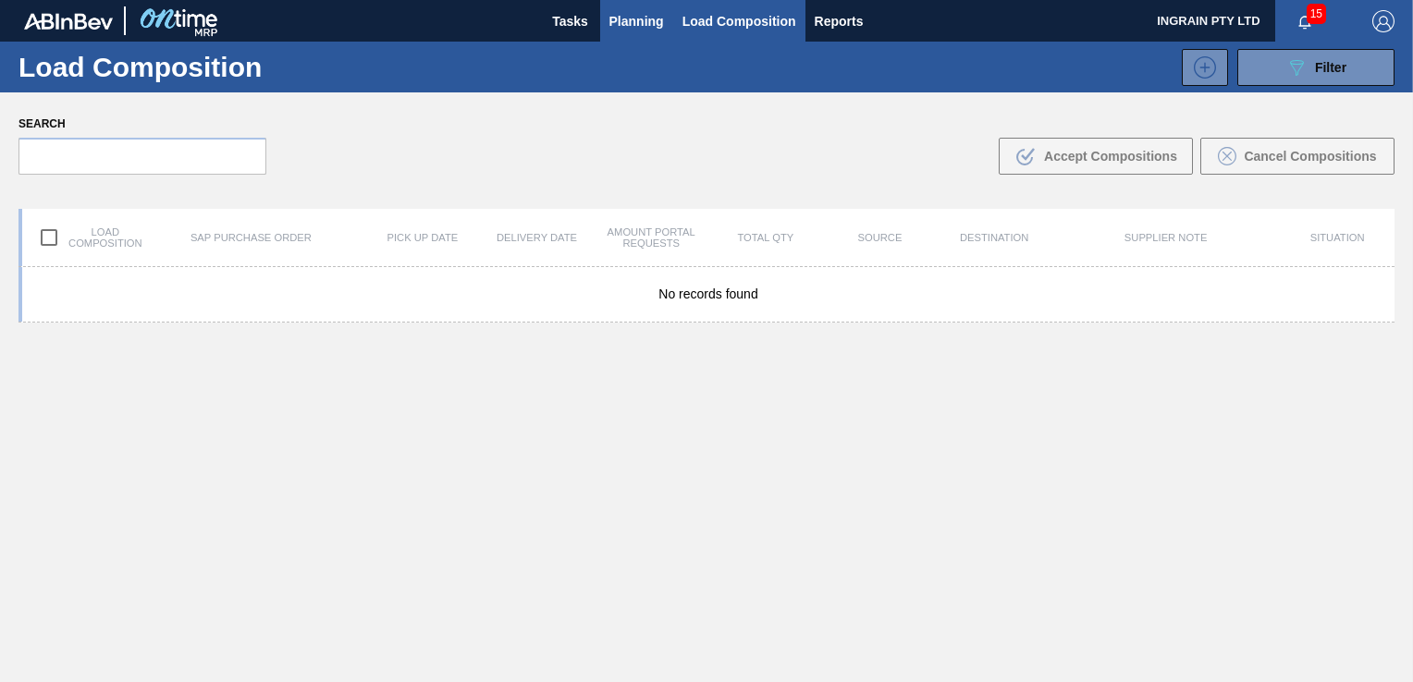
click at [621, 13] on span "Planning" at bounding box center [636, 21] width 55 height 22
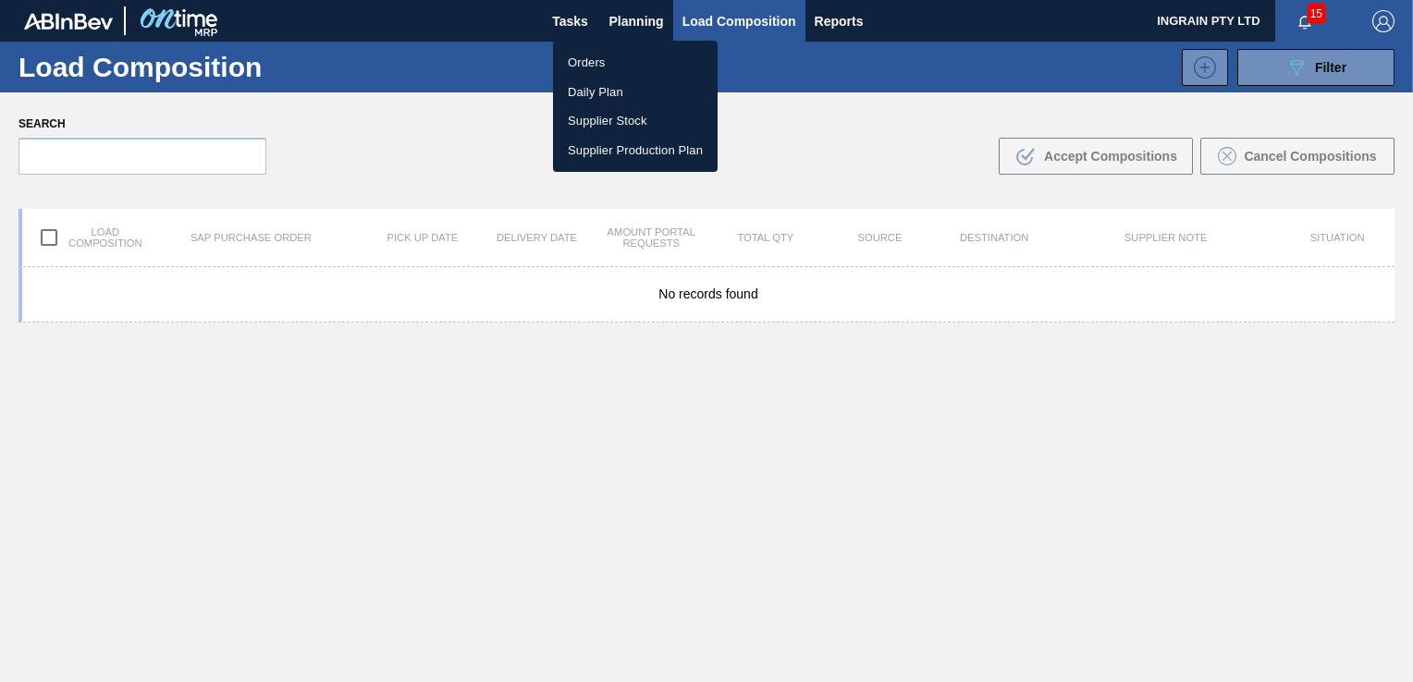
drag, startPoint x: 607, startPoint y: 60, endPoint x: 1133, endPoint y: 124, distance: 530.0
click at [607, 60] on li "Orders" at bounding box center [635, 63] width 165 height 30
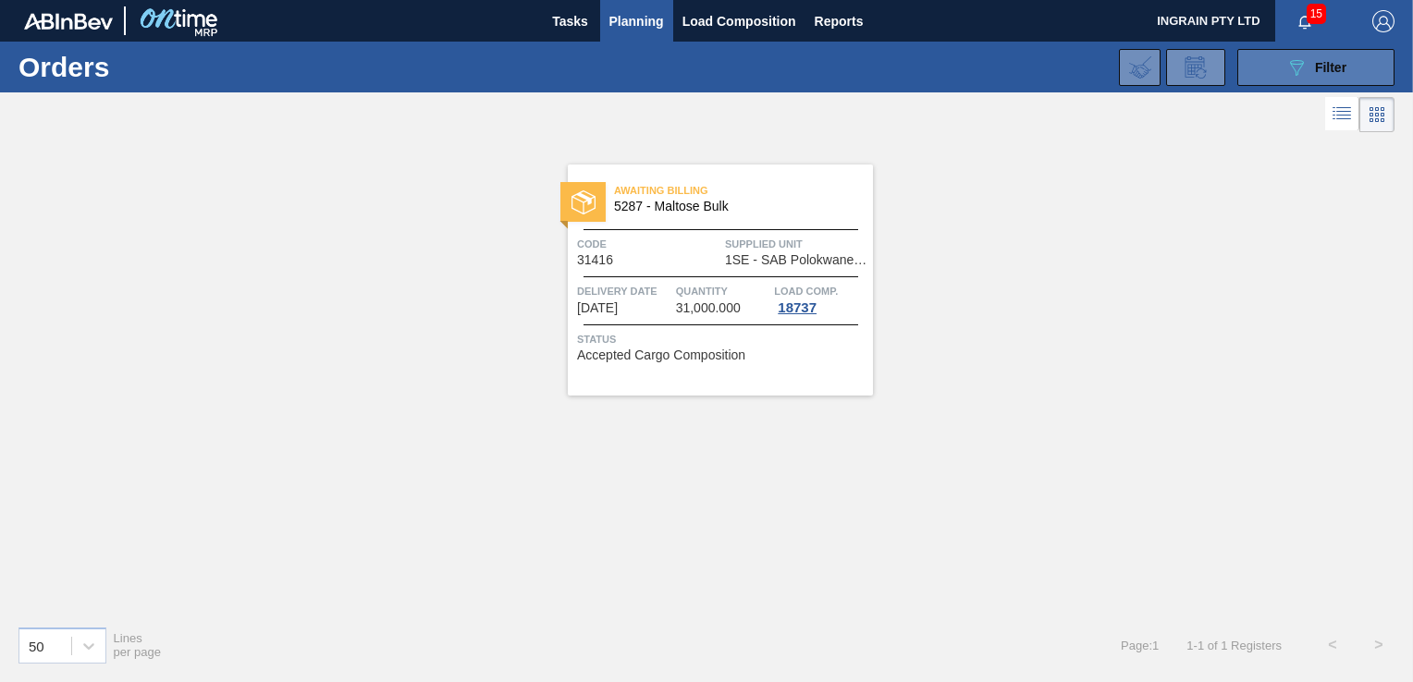
click at [1334, 71] on span "Filter" at bounding box center [1330, 67] width 31 height 15
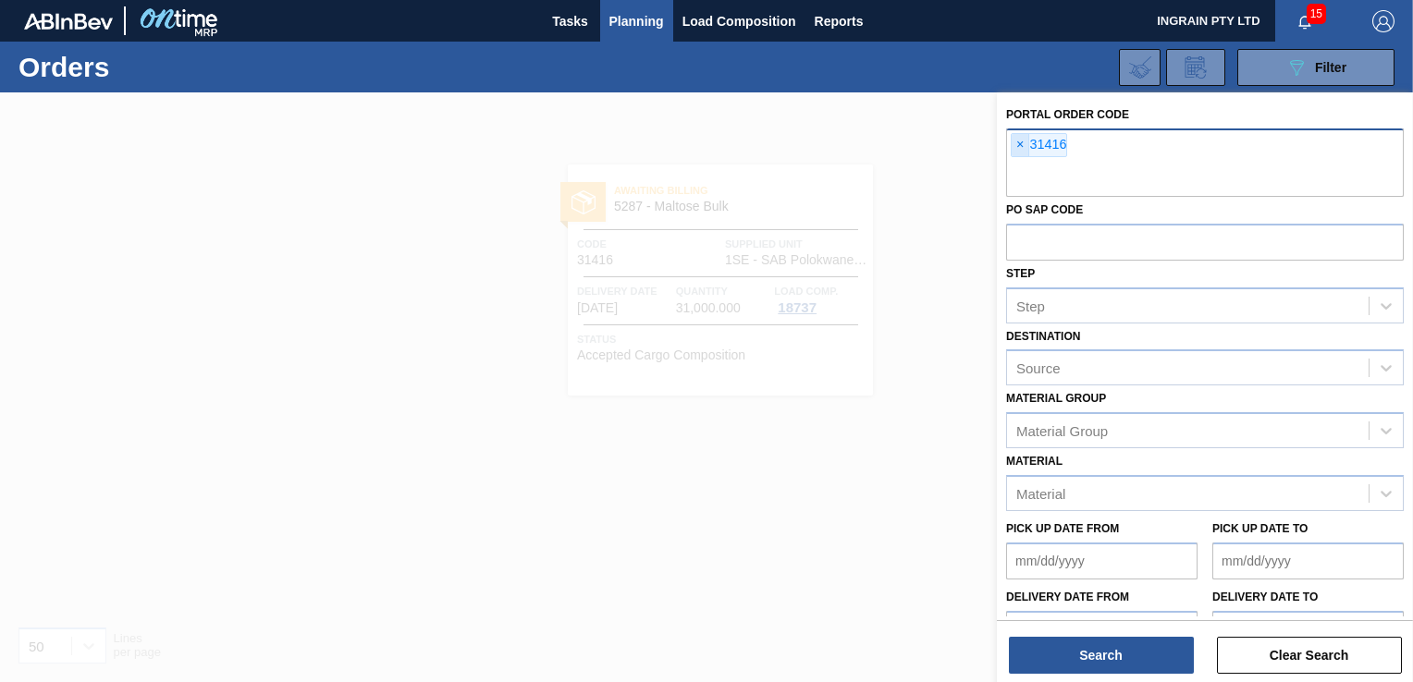
click at [1014, 141] on span "×" at bounding box center [1021, 145] width 18 height 22
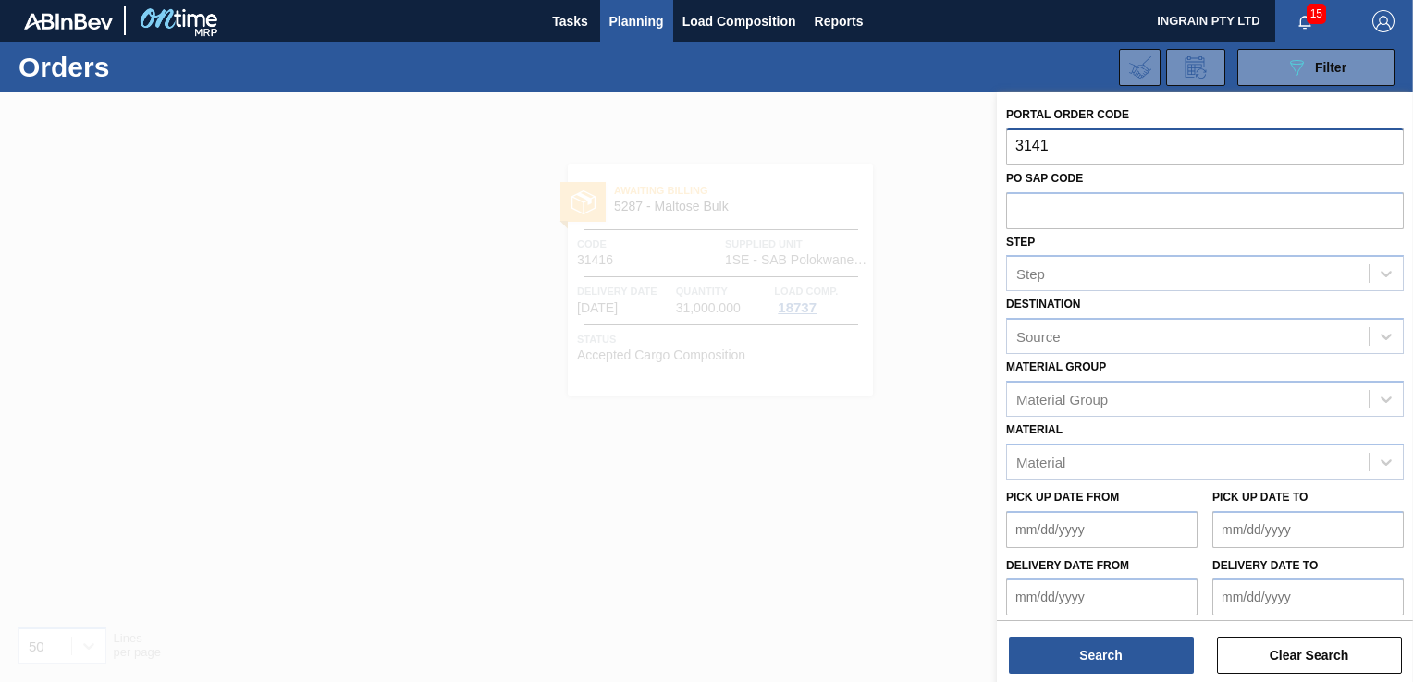
type input "31418"
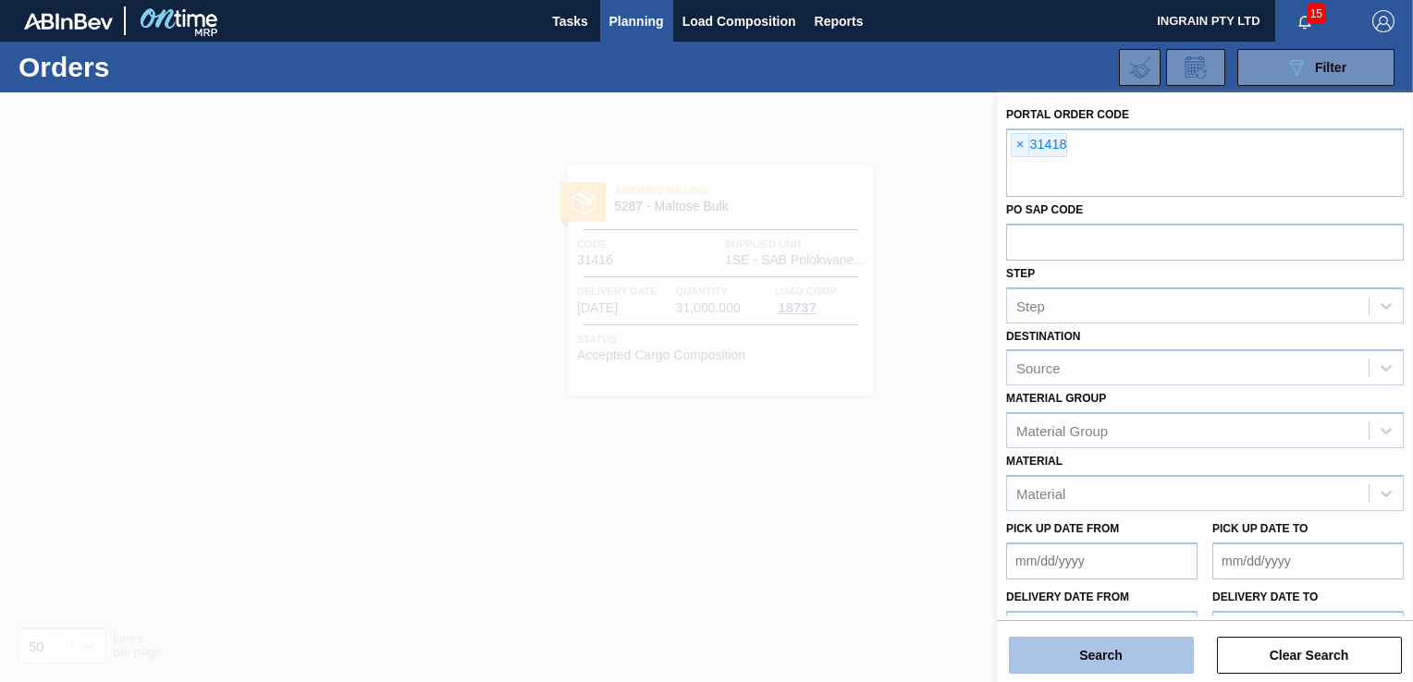
click at [1082, 645] on button "Search" at bounding box center [1101, 655] width 185 height 37
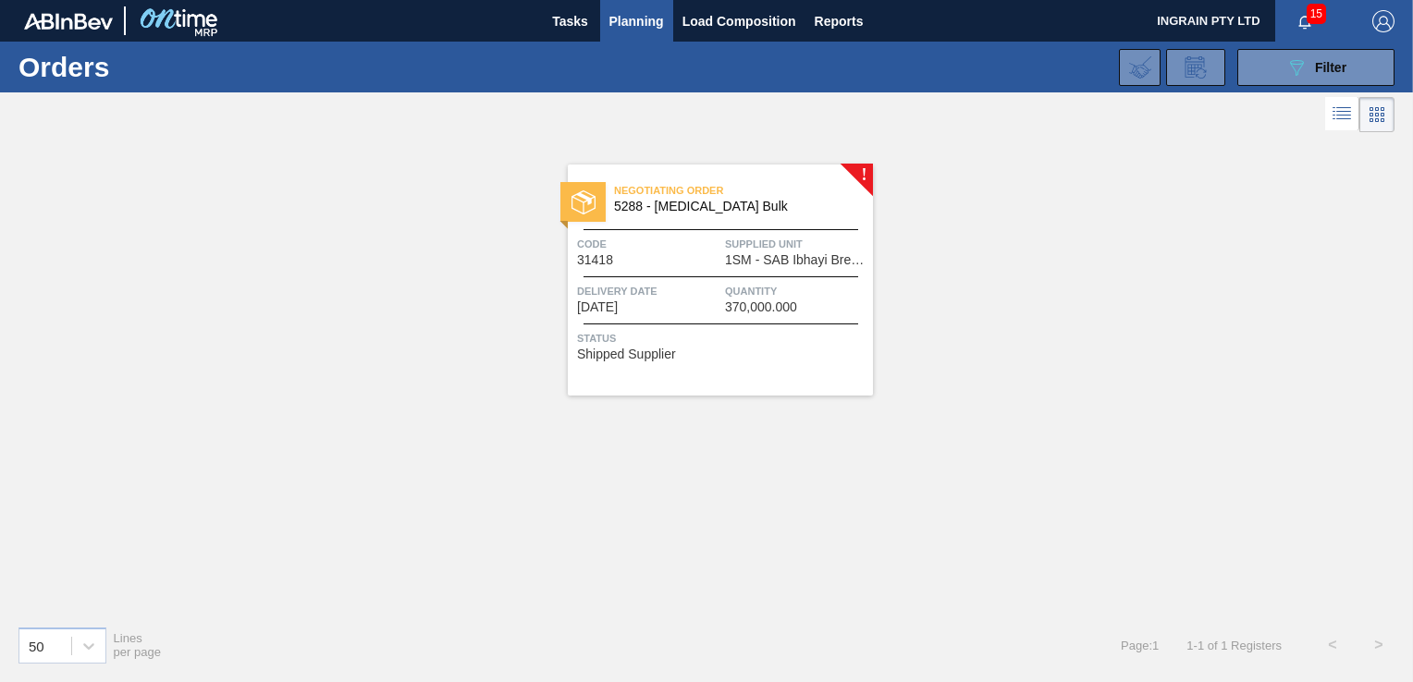
click at [764, 263] on span "1SM - SAB Ibhayi Brewery" at bounding box center [796, 260] width 143 height 14
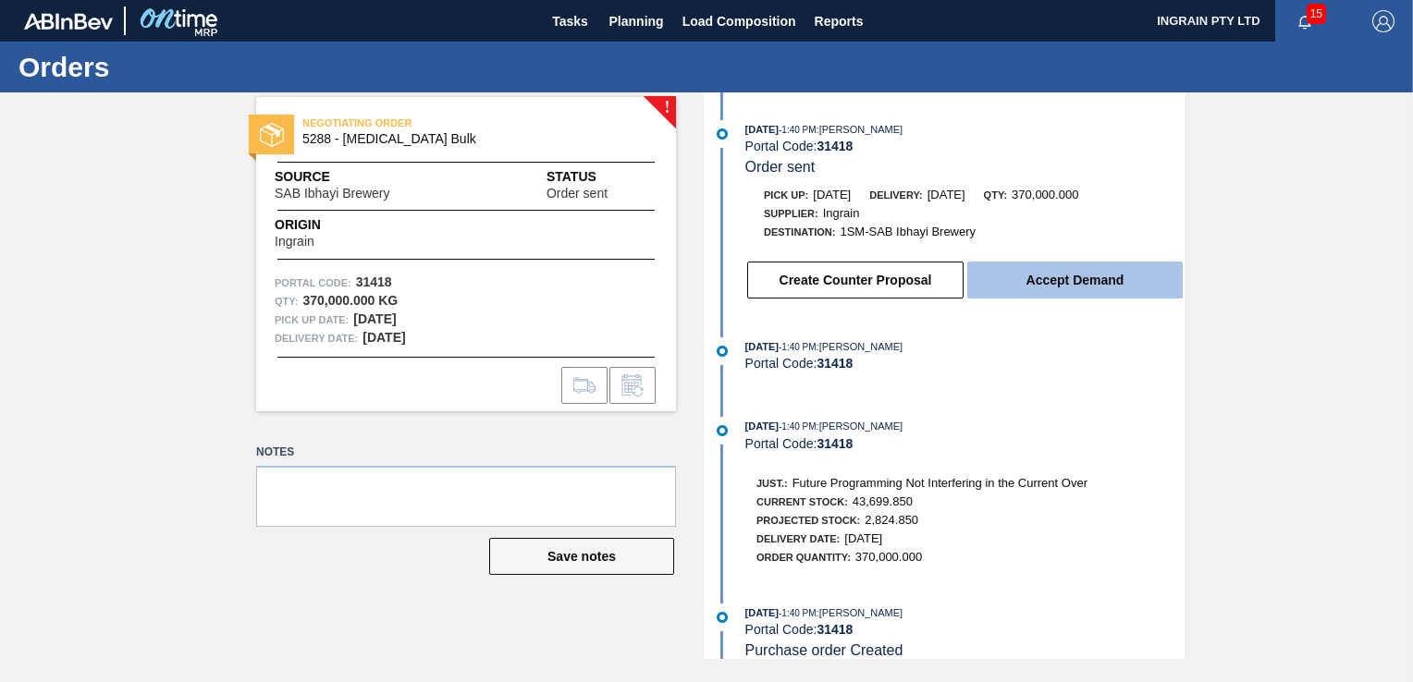
click at [1051, 284] on button "Accept Demand" at bounding box center [1074, 280] width 215 height 37
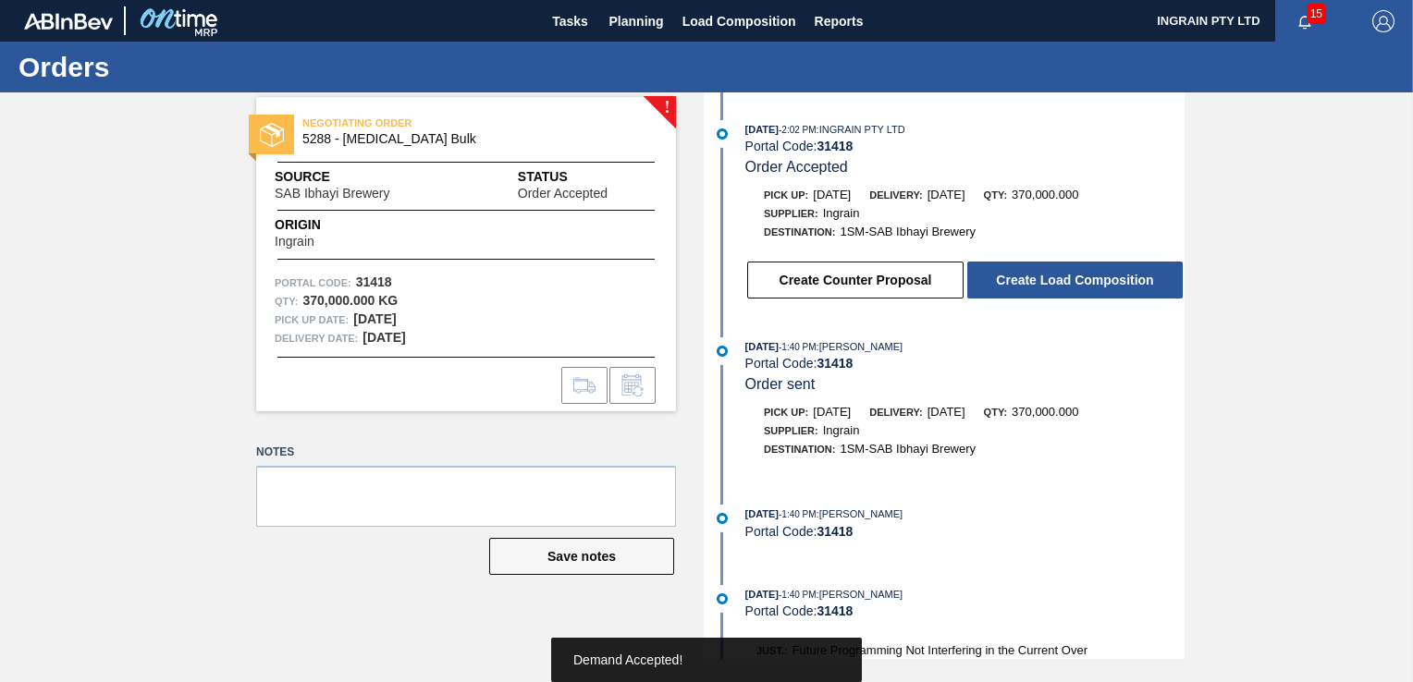
click at [1051, 284] on button "Create Load Composition" at bounding box center [1074, 280] width 215 height 37
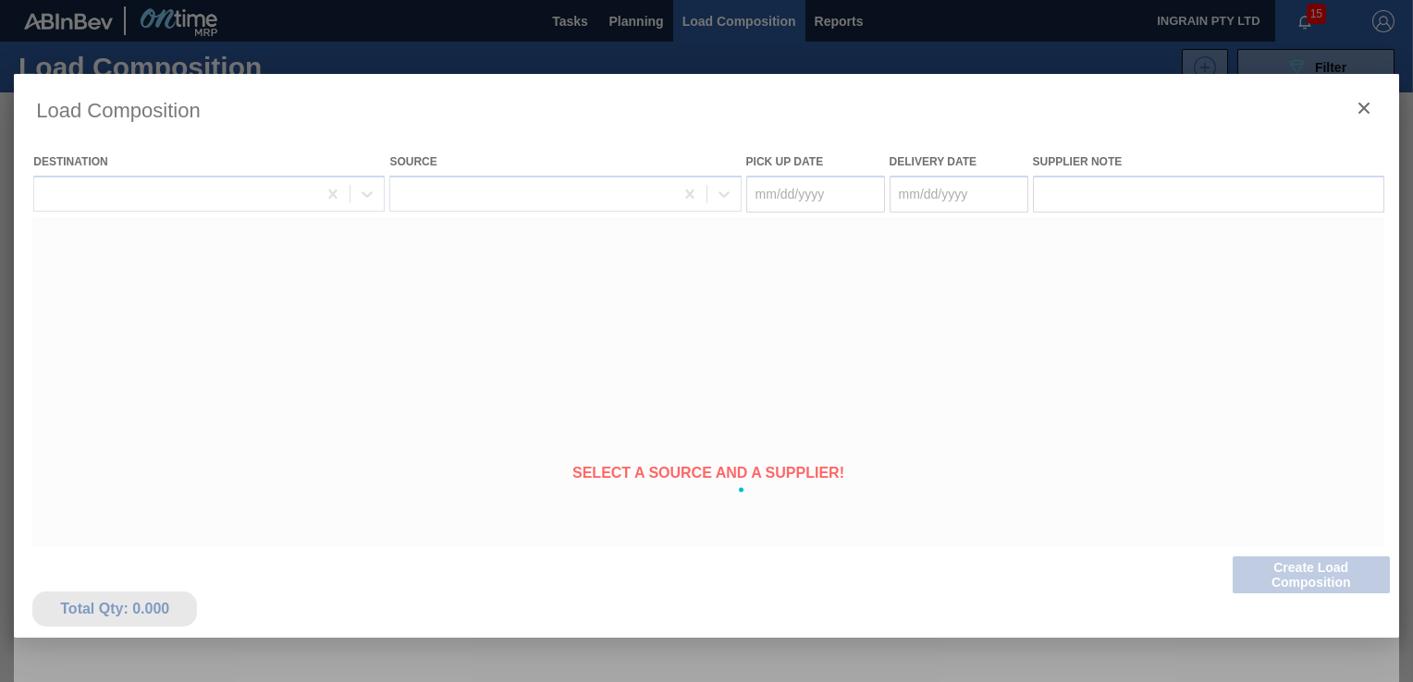
type Date "[DATE]"
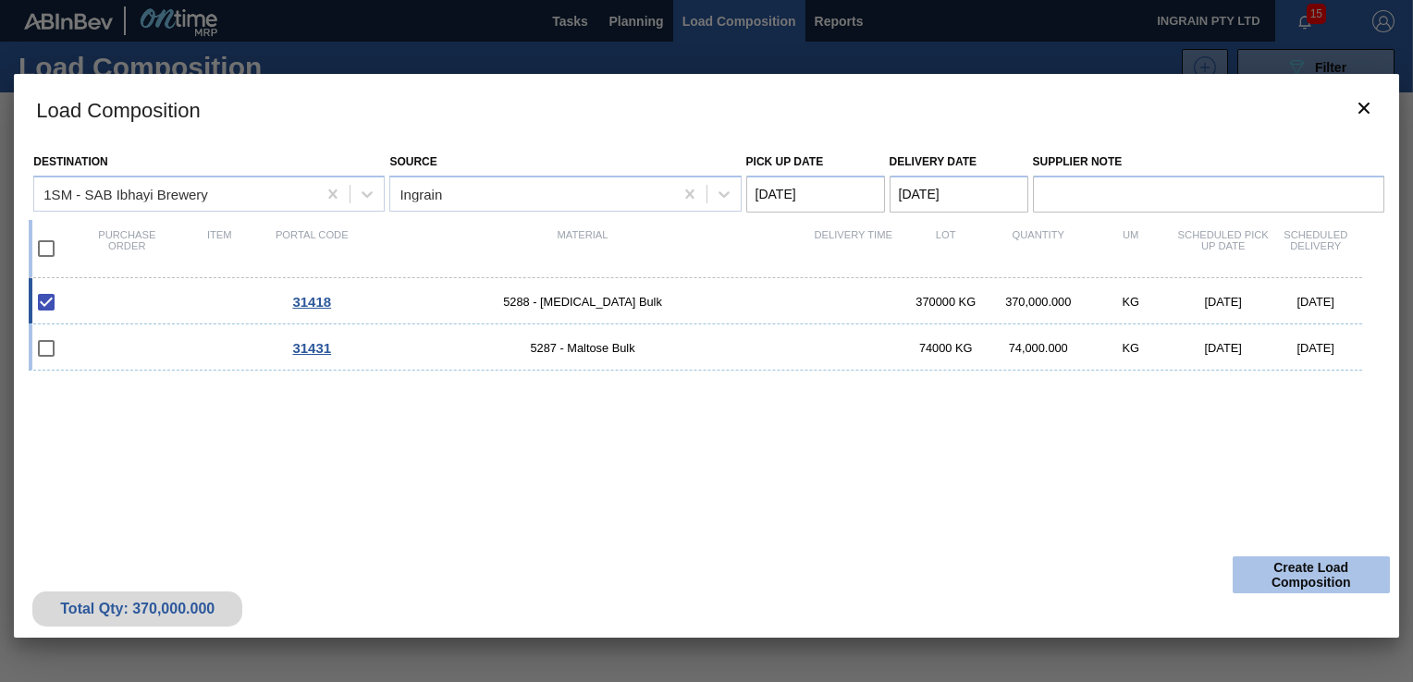
click at [1290, 573] on button "Create Load Composition" at bounding box center [1311, 575] width 157 height 37
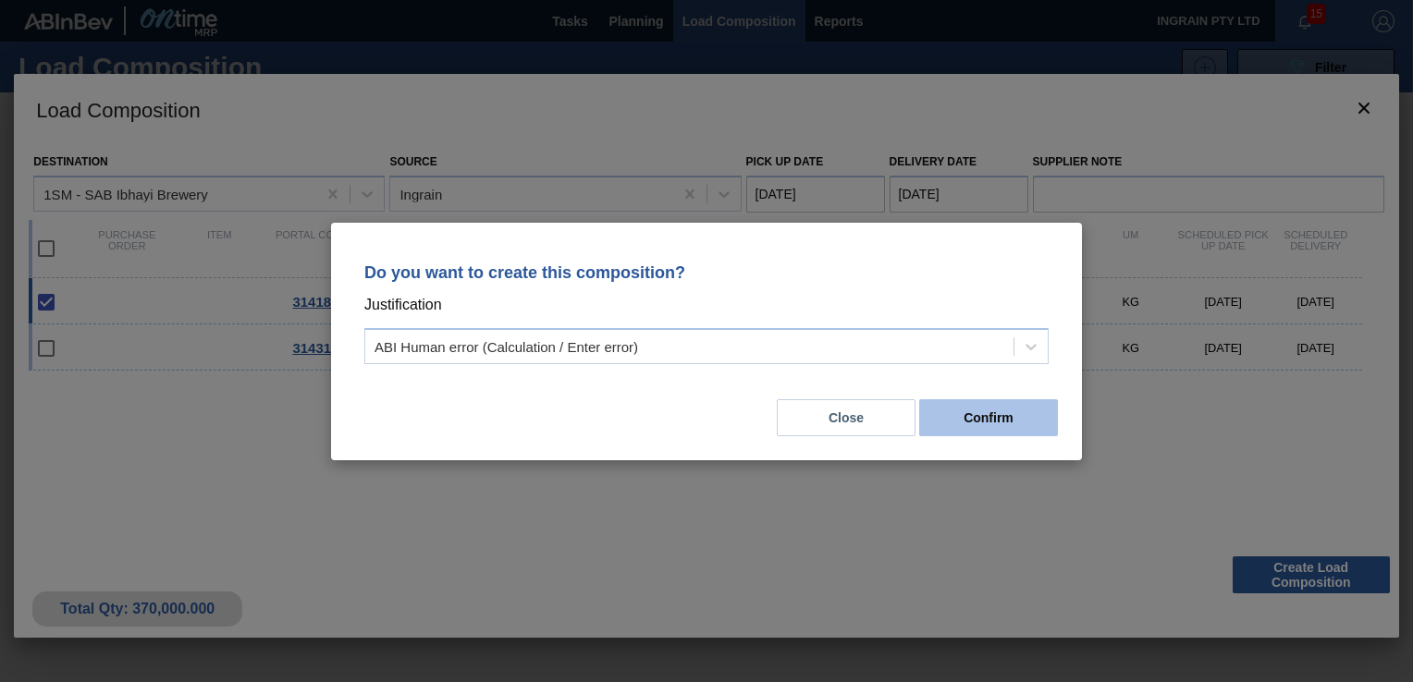
click at [1012, 416] on button "Confirm" at bounding box center [988, 418] width 139 height 37
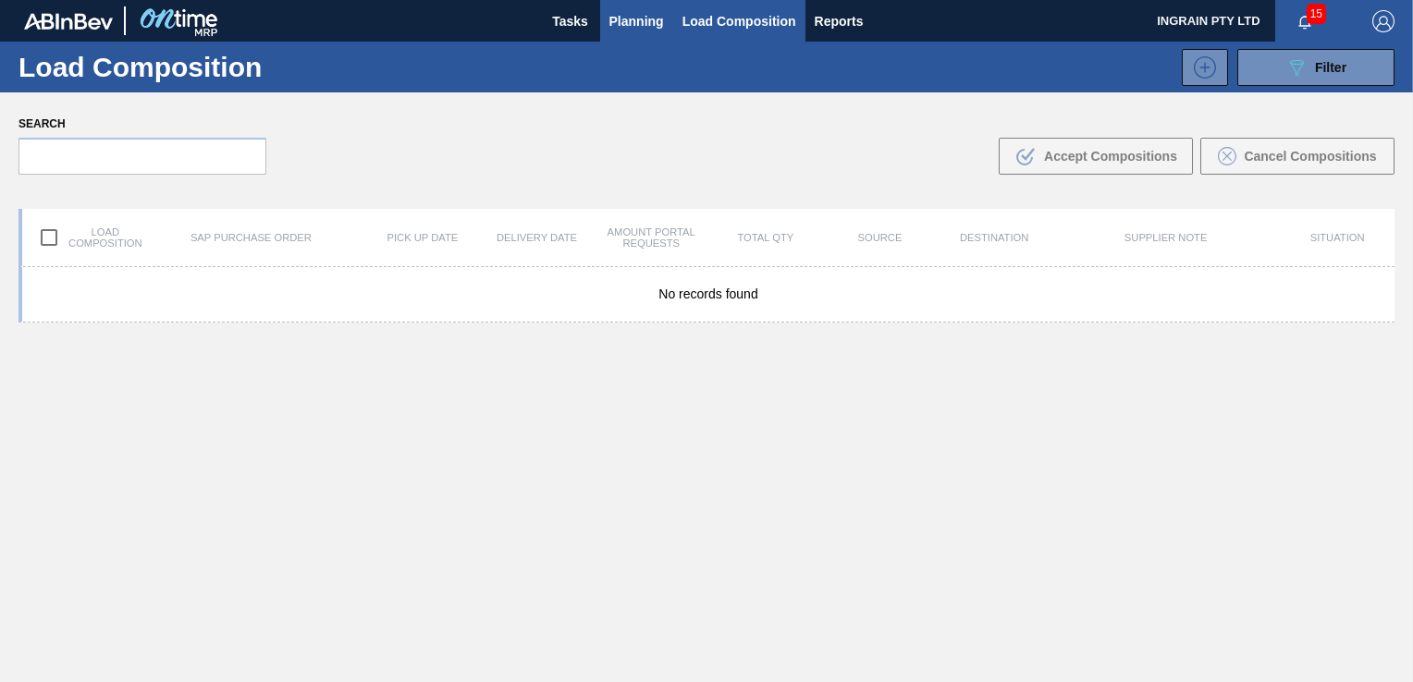
click at [609, 20] on span "Planning" at bounding box center [636, 21] width 55 height 22
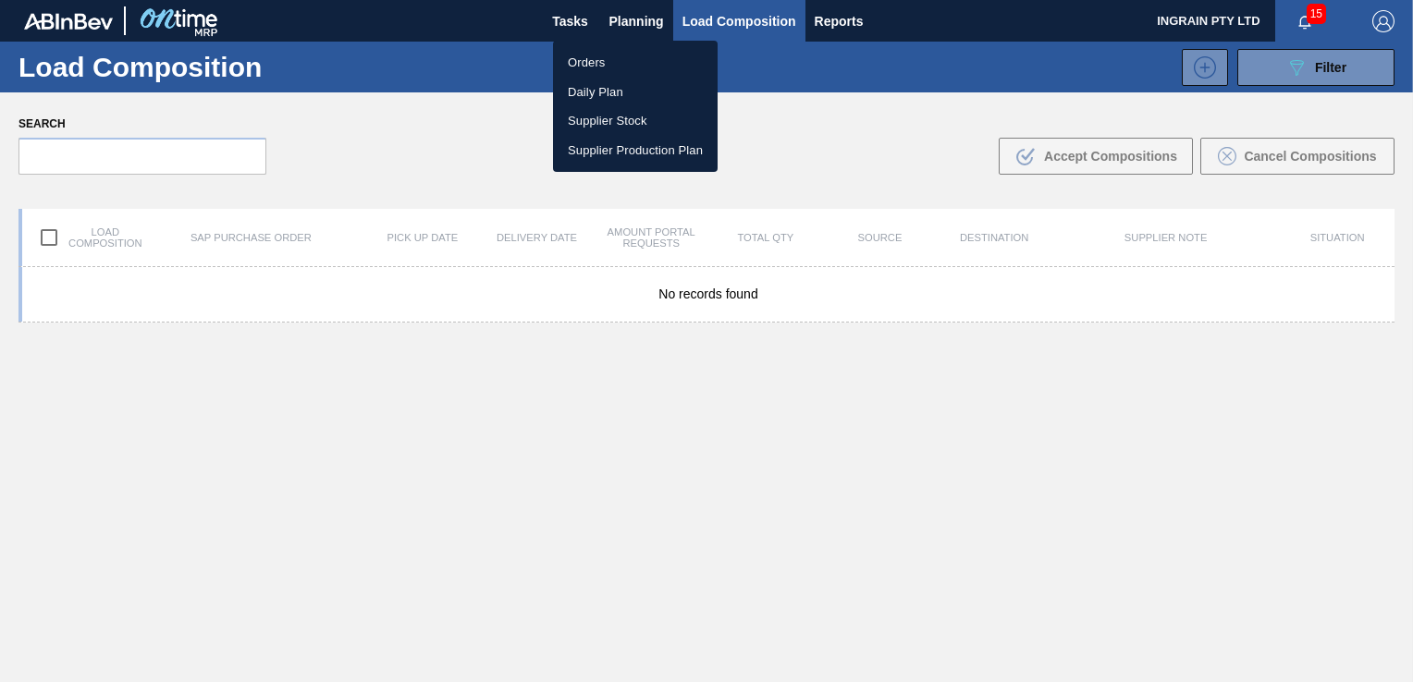
drag, startPoint x: 607, startPoint y: 68, endPoint x: 803, endPoint y: 113, distance: 201.0
click at [607, 68] on li "Orders" at bounding box center [635, 63] width 165 height 30
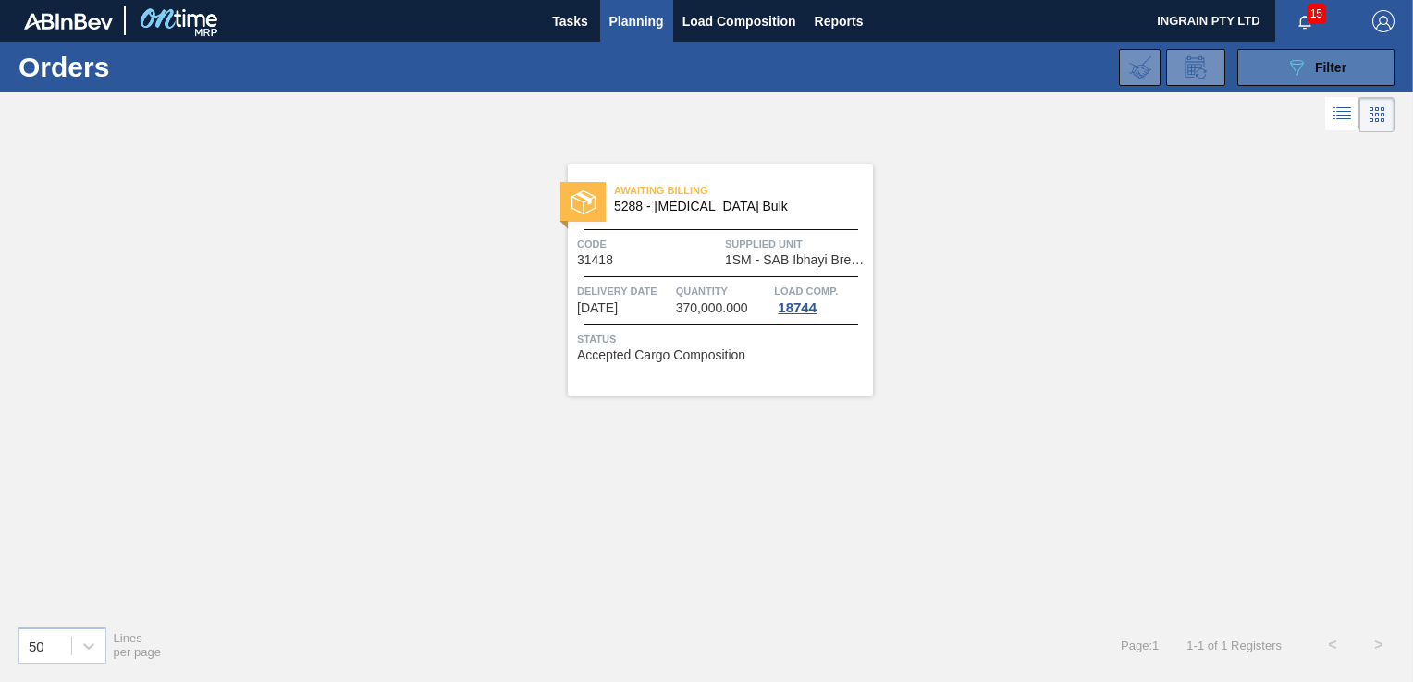
click at [1260, 55] on button "089F7B8B-B2A5-4AFE-B5C0-19BA573D28AC Filter" at bounding box center [1315, 67] width 157 height 37
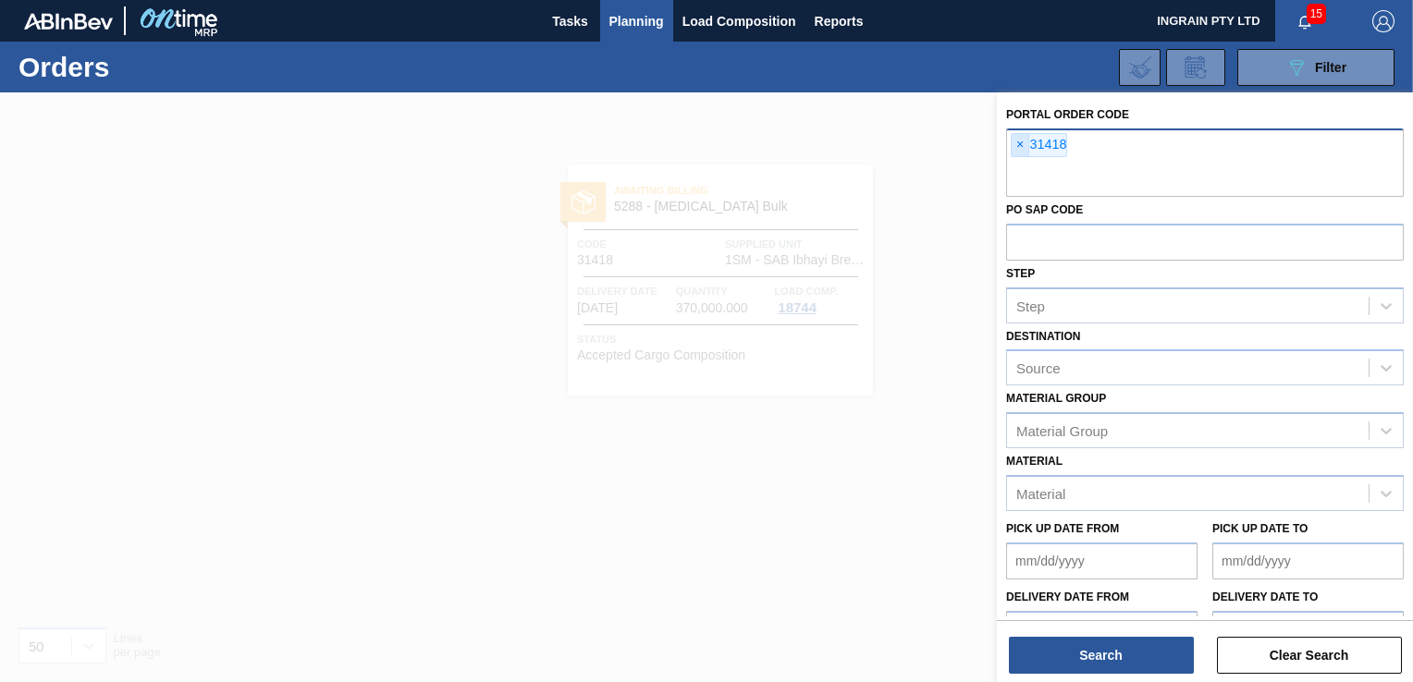
click at [1021, 141] on span "×" at bounding box center [1021, 145] width 18 height 22
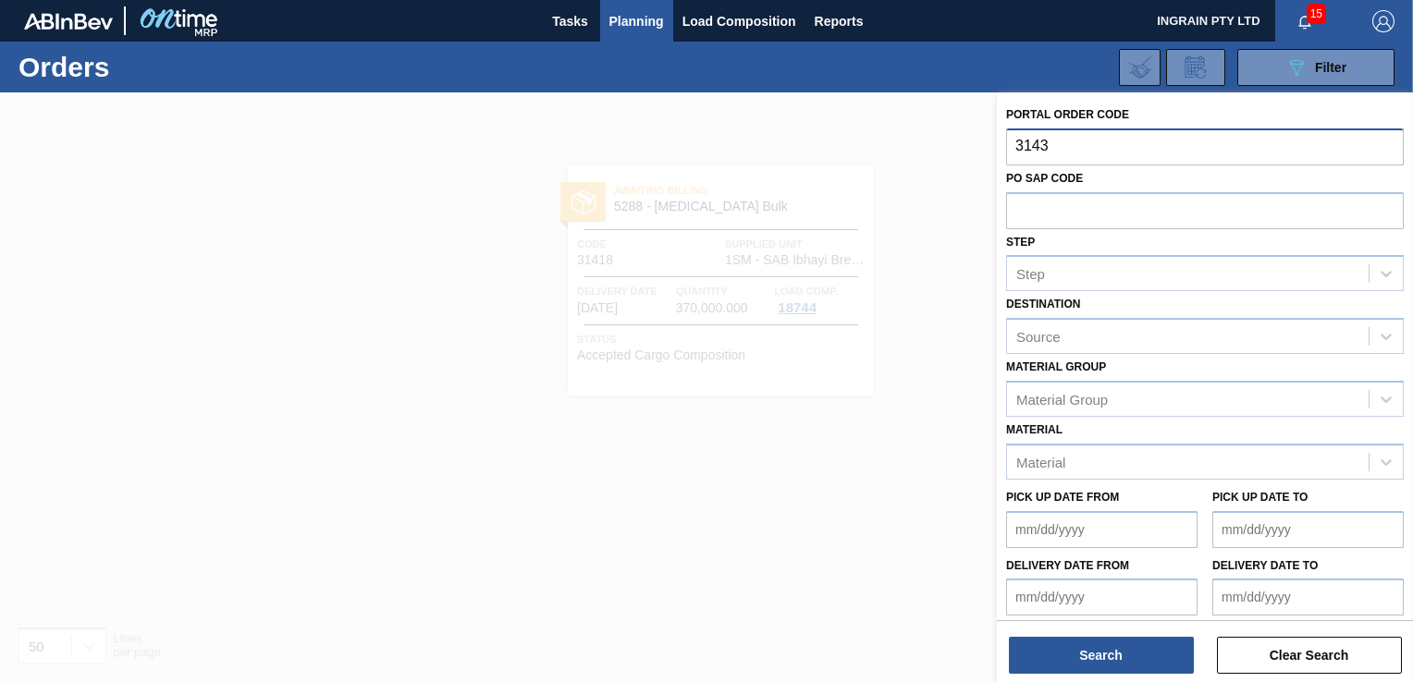
type input "31431"
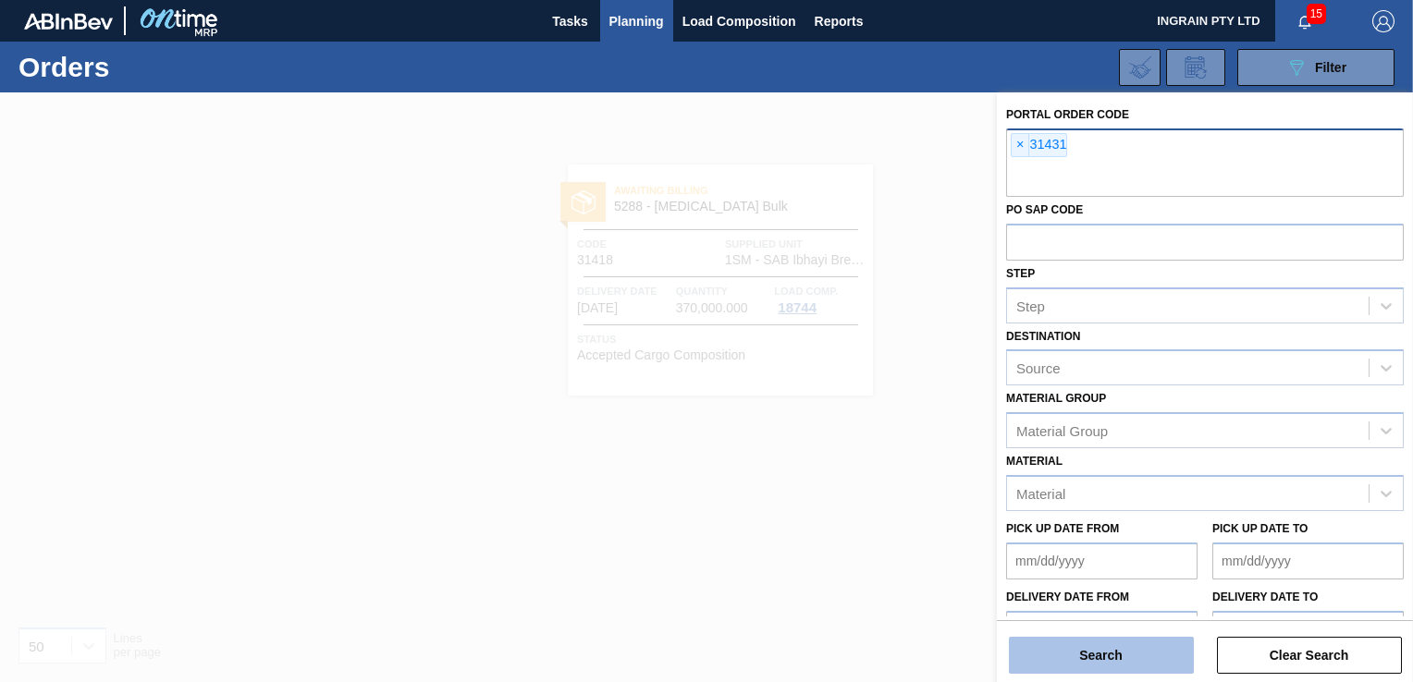
click at [1105, 654] on button "Search" at bounding box center [1101, 655] width 185 height 37
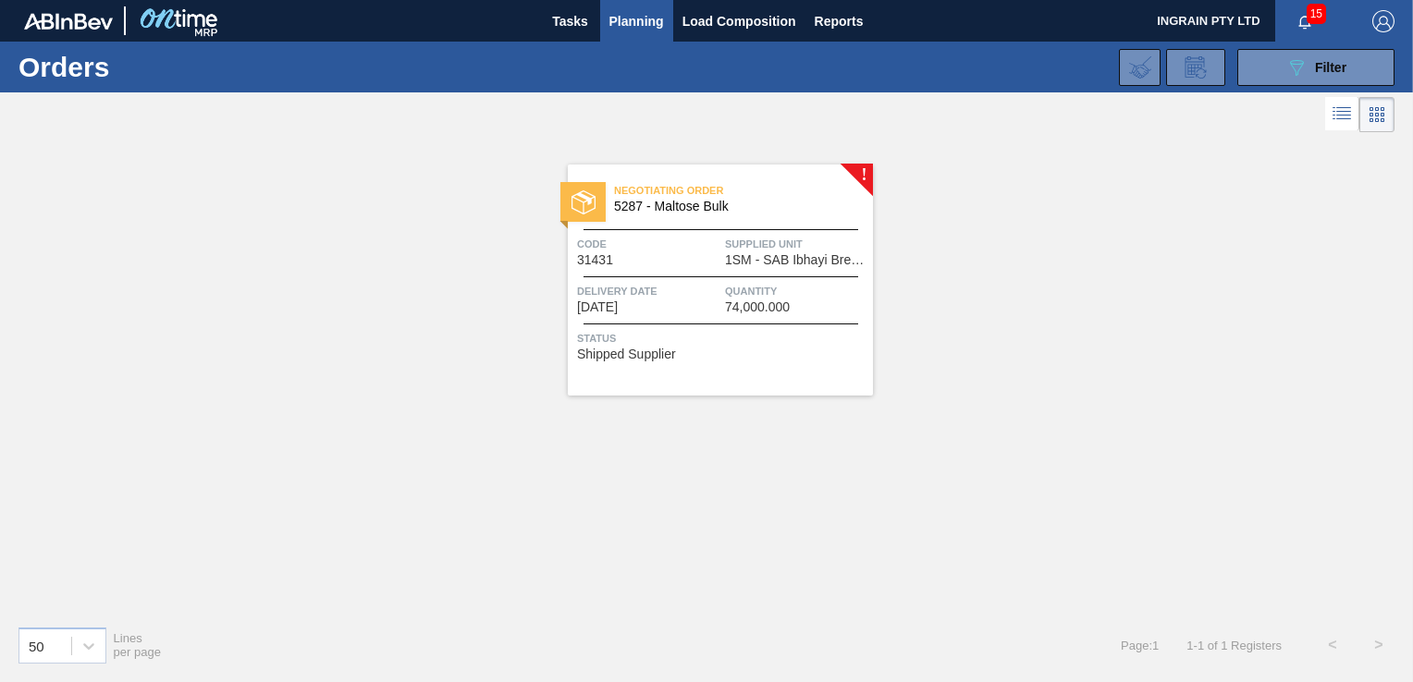
click at [790, 239] on span "Supplied Unit" at bounding box center [796, 244] width 143 height 18
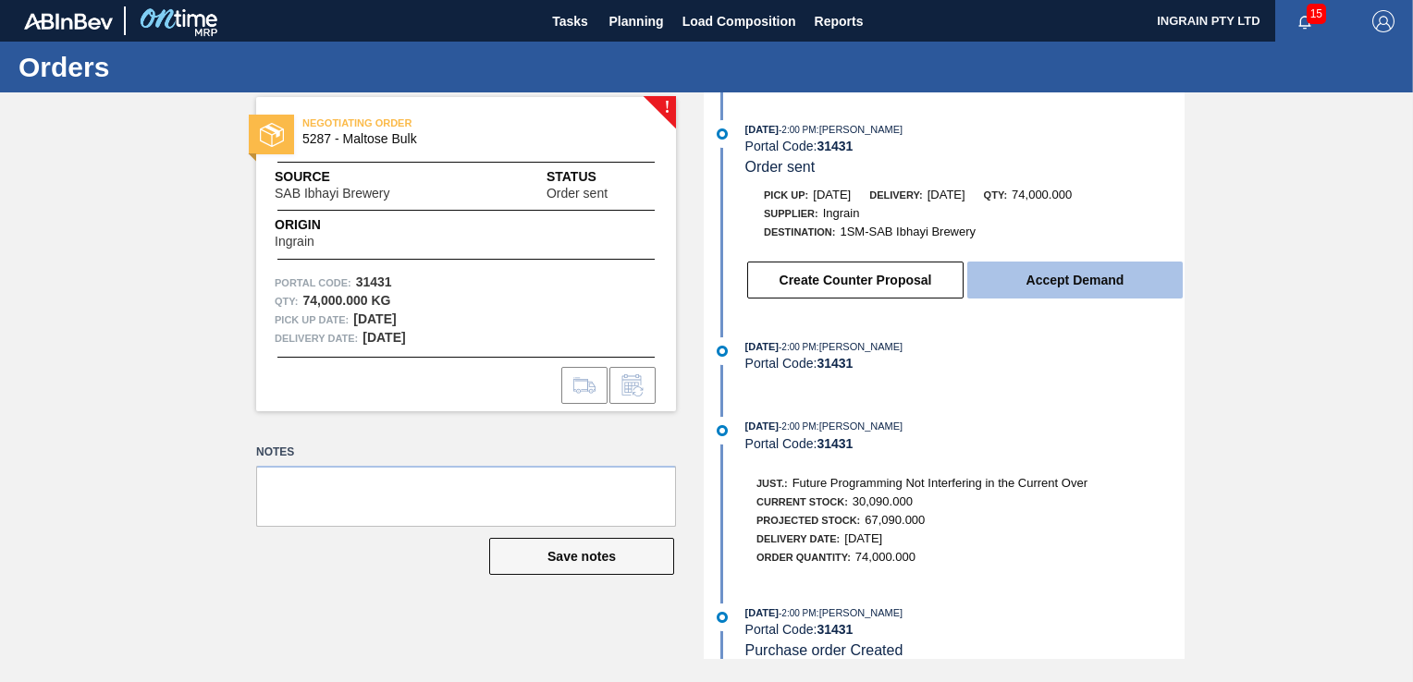
click at [1091, 276] on button "Accept Demand" at bounding box center [1074, 280] width 215 height 37
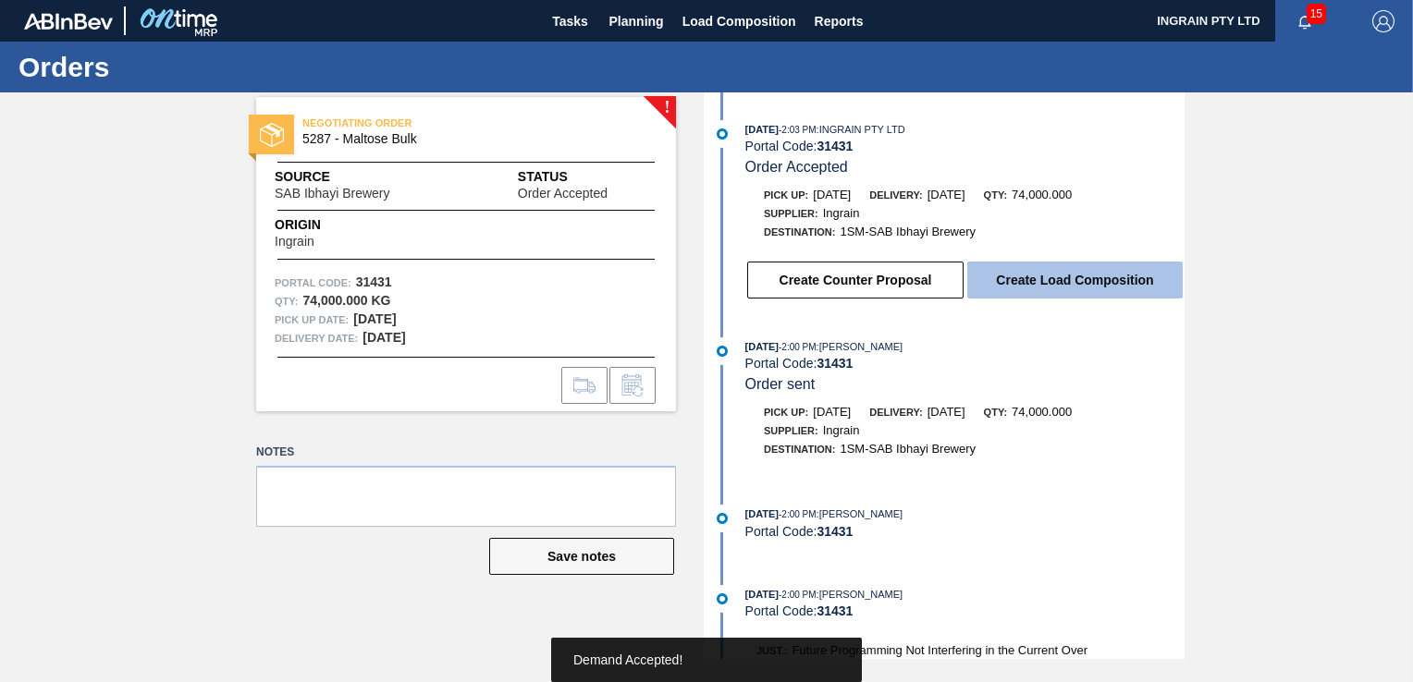
click at [1093, 282] on button "Create Load Composition" at bounding box center [1074, 280] width 215 height 37
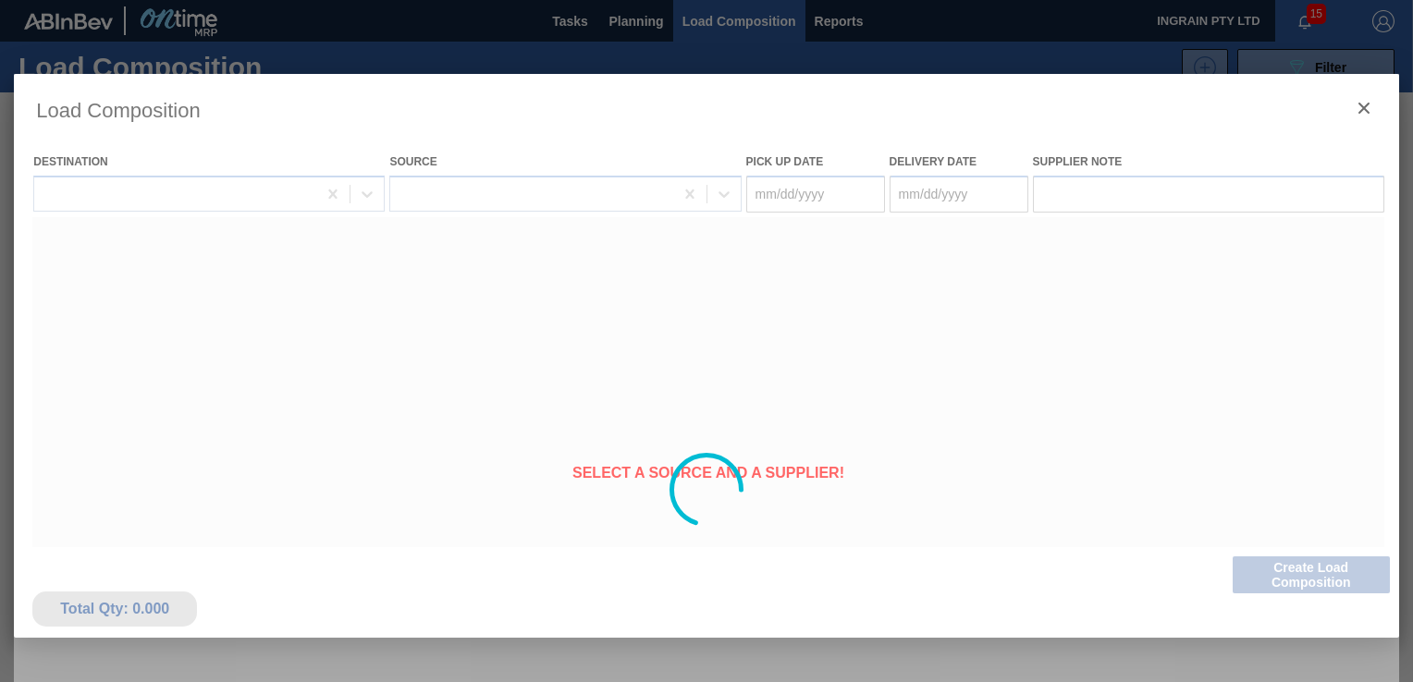
type Date "[DATE]"
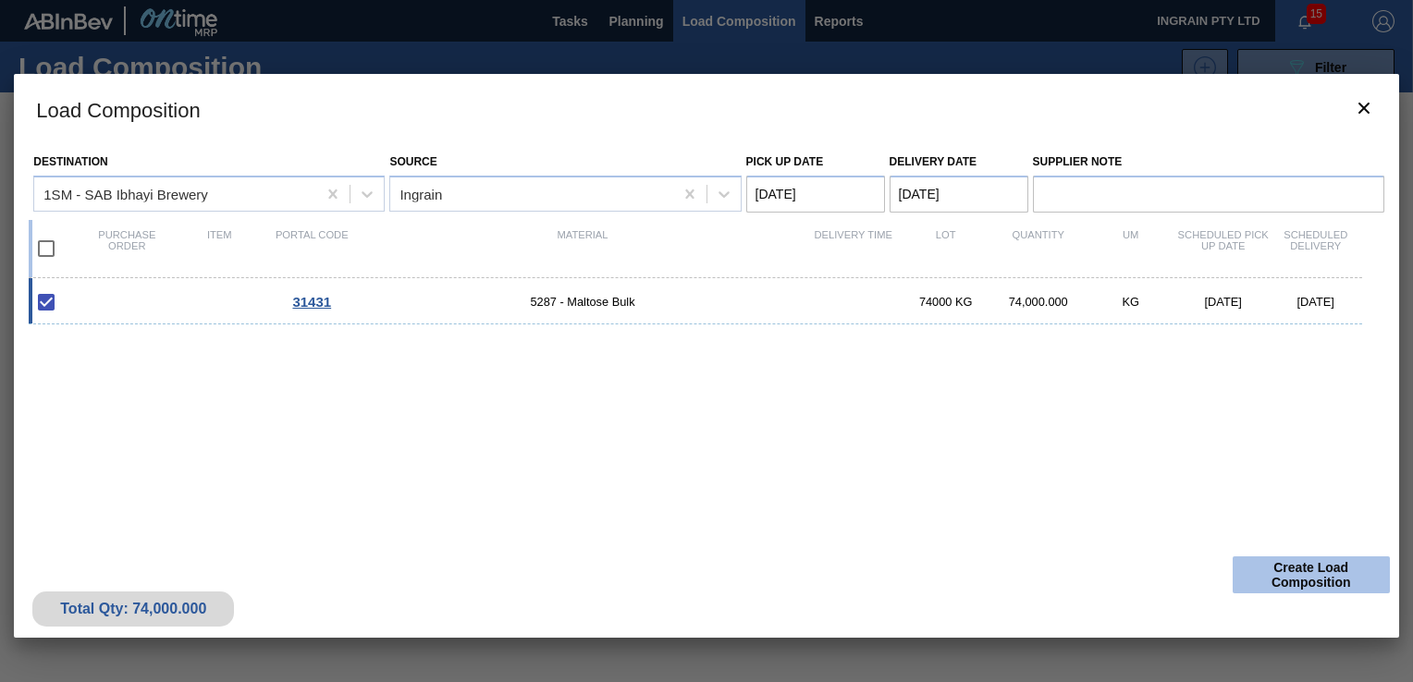
click at [1297, 572] on button "Create Load Composition" at bounding box center [1311, 575] width 157 height 37
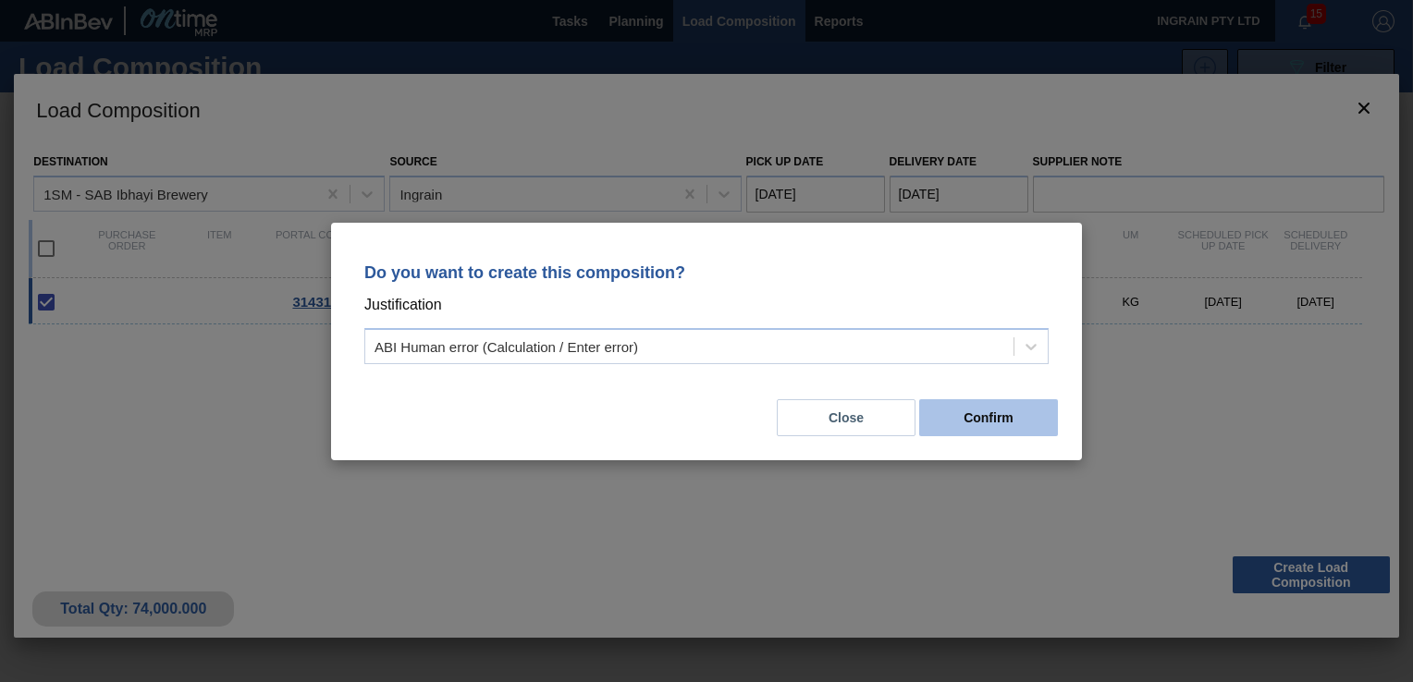
click at [1009, 425] on button "Confirm" at bounding box center [988, 418] width 139 height 37
